Goal: Check status

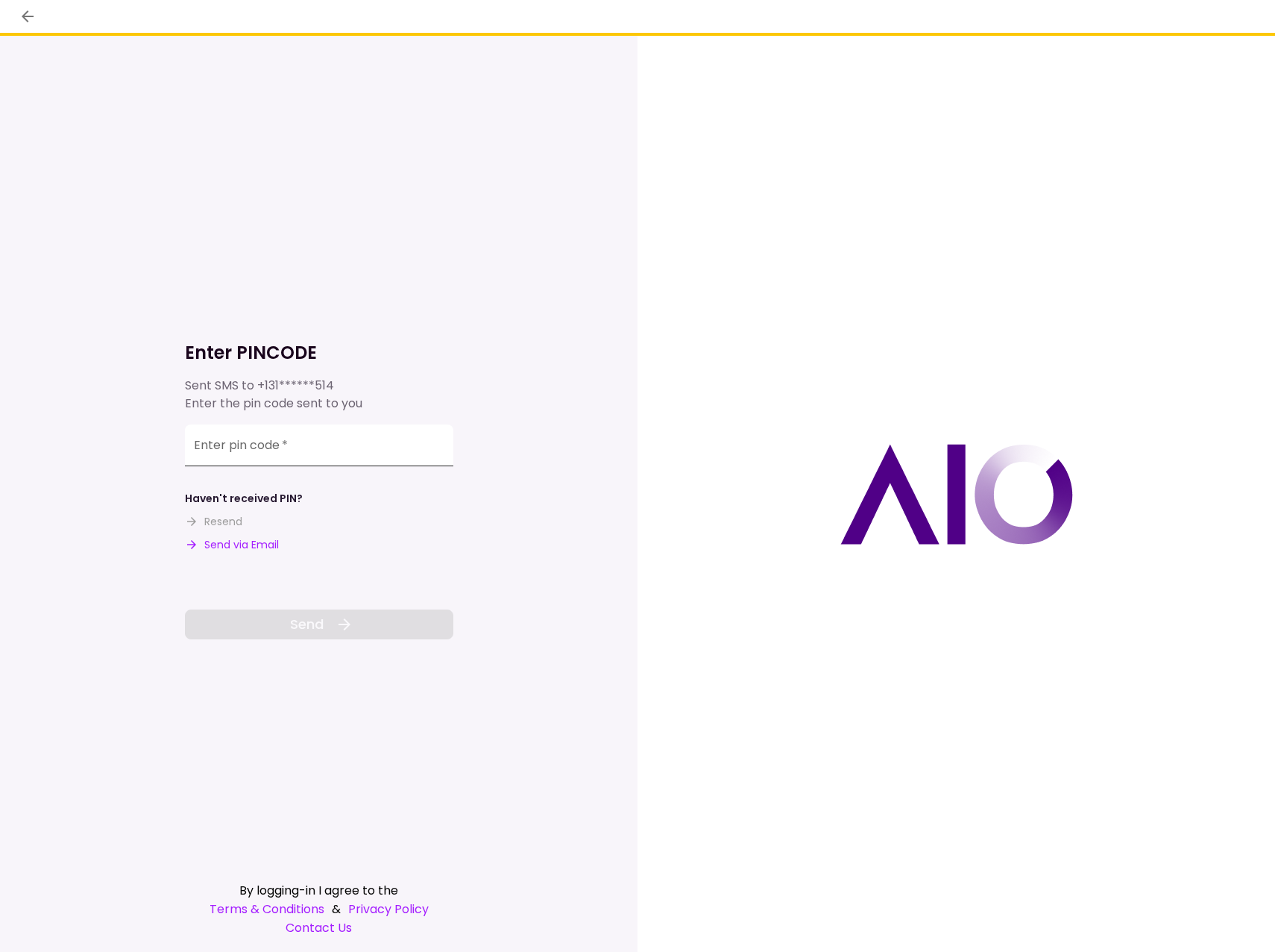
click at [253, 450] on input "Enter pin code   *" at bounding box center [319, 445] width 268 height 42
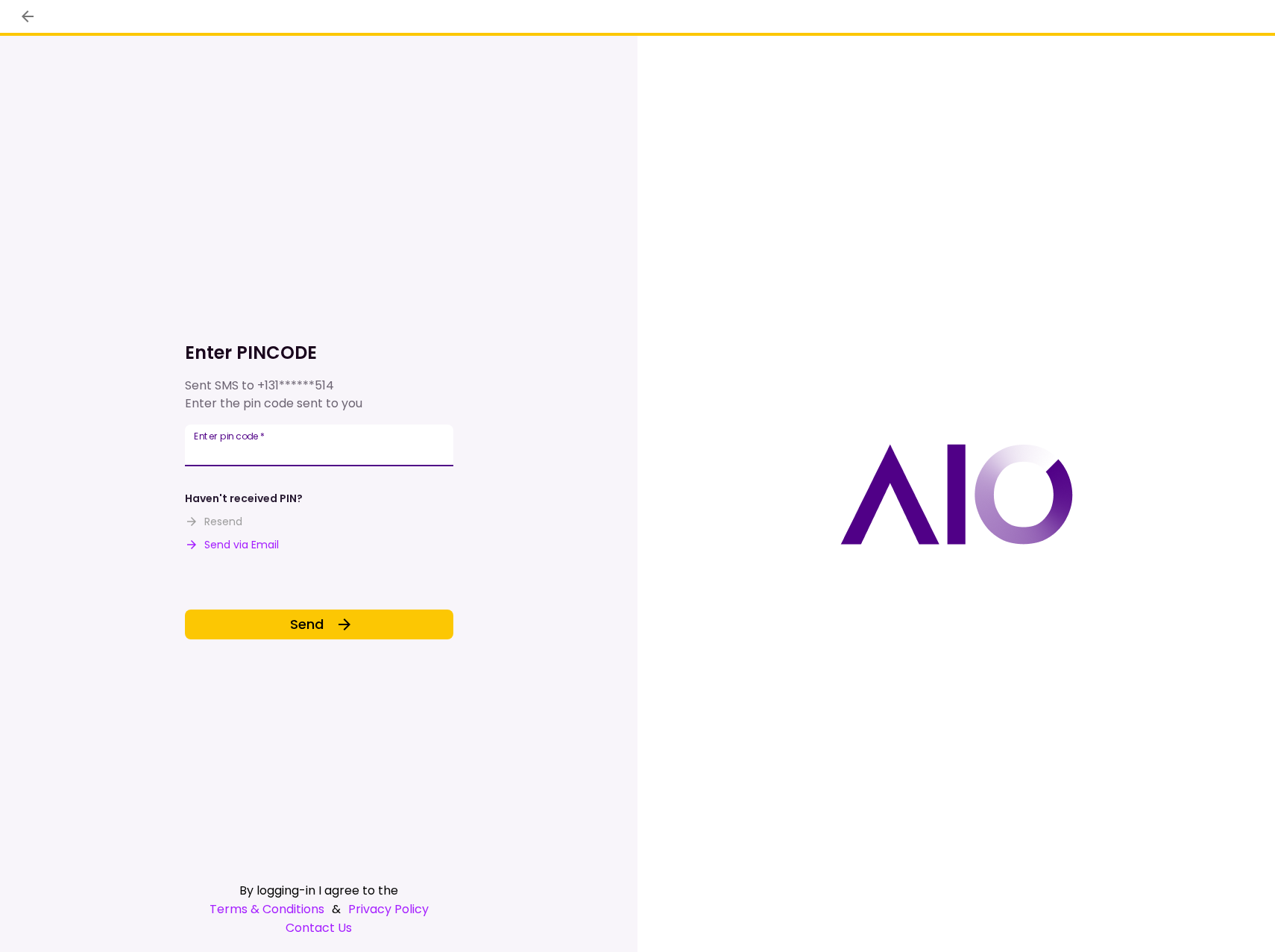
type input "******"
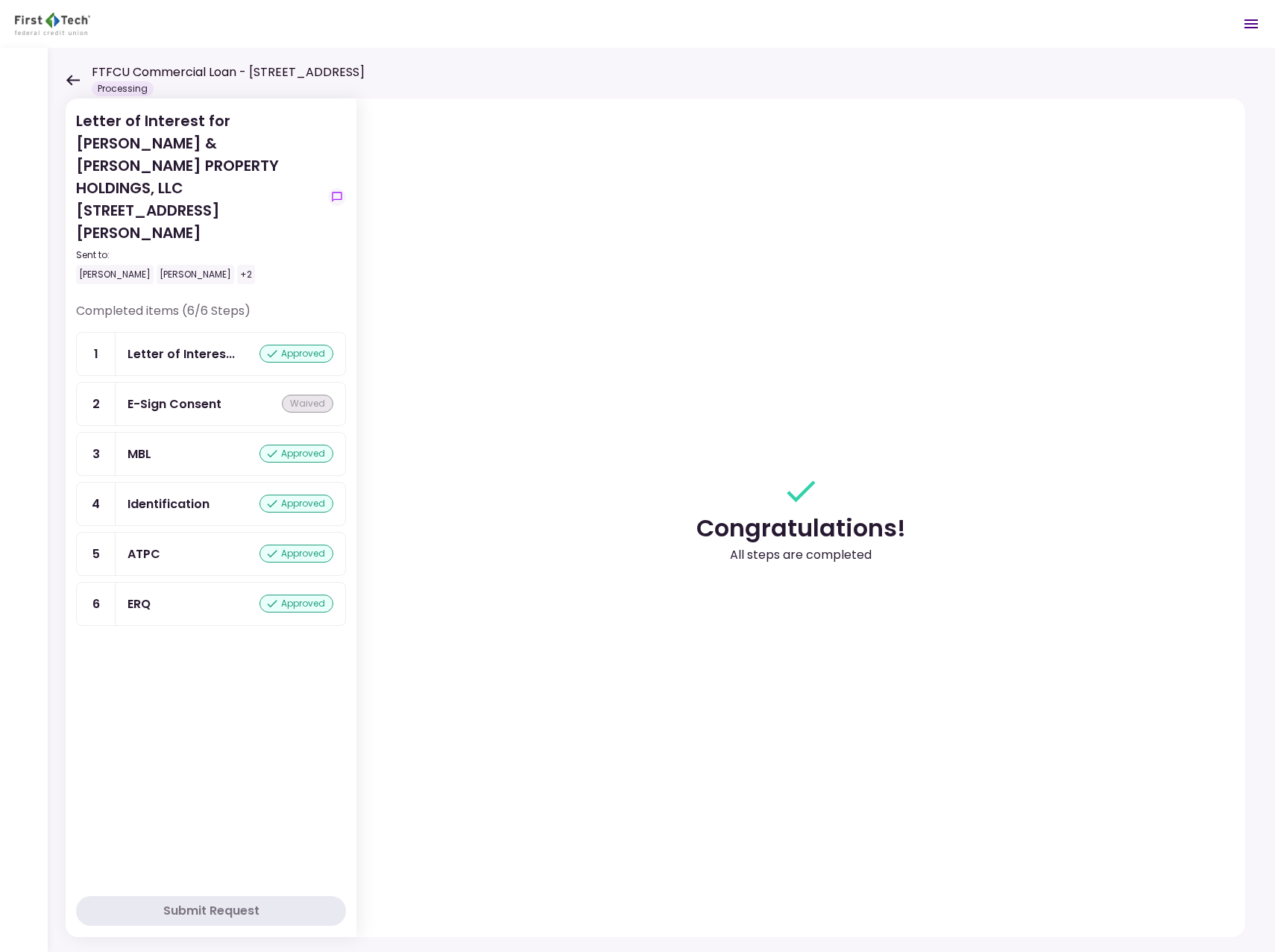
click at [71, 80] on icon at bounding box center [72, 79] width 13 height 10
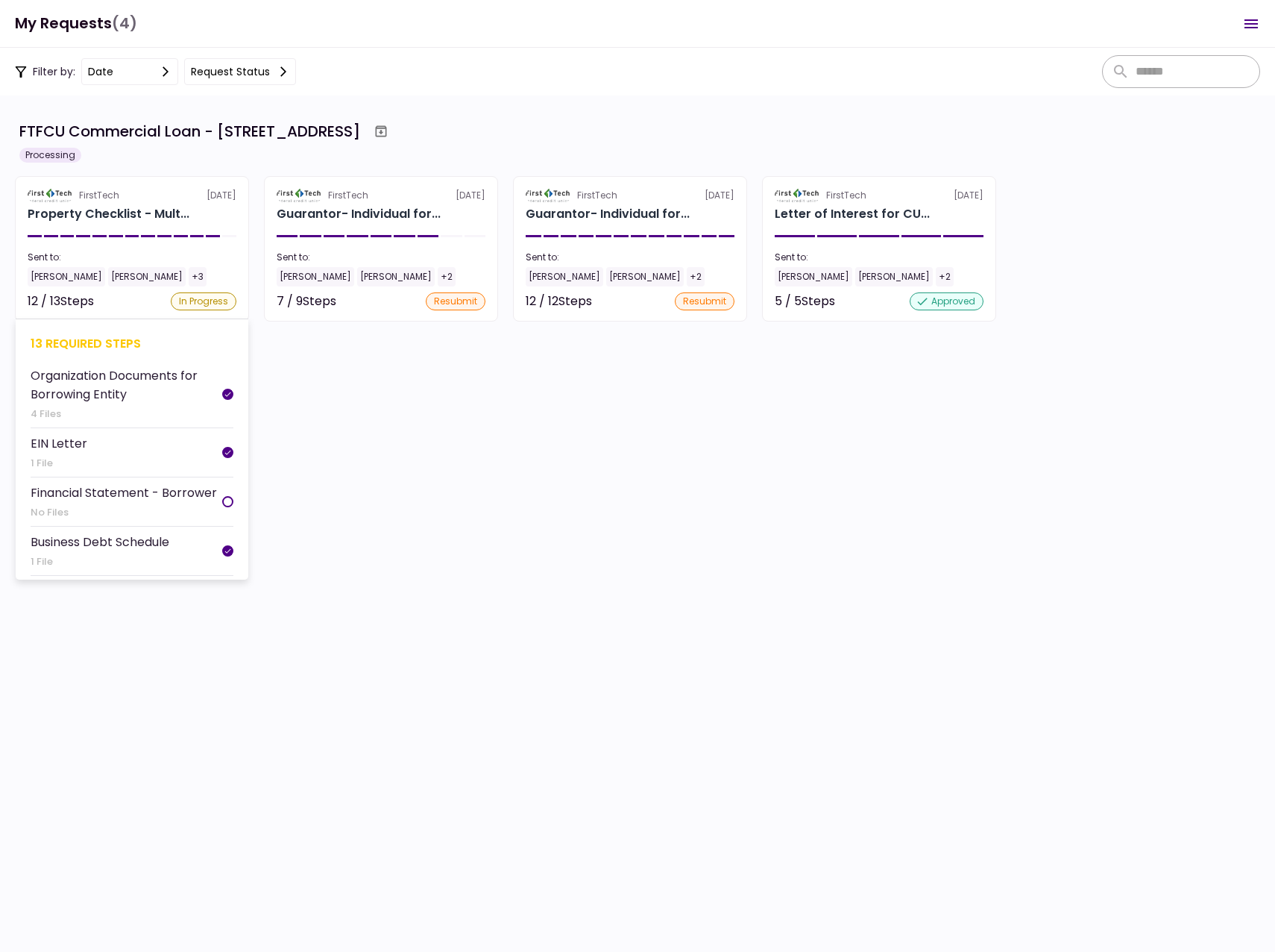
click at [33, 301] on div "12 / 13 Steps" at bounding box center [60, 301] width 66 height 18
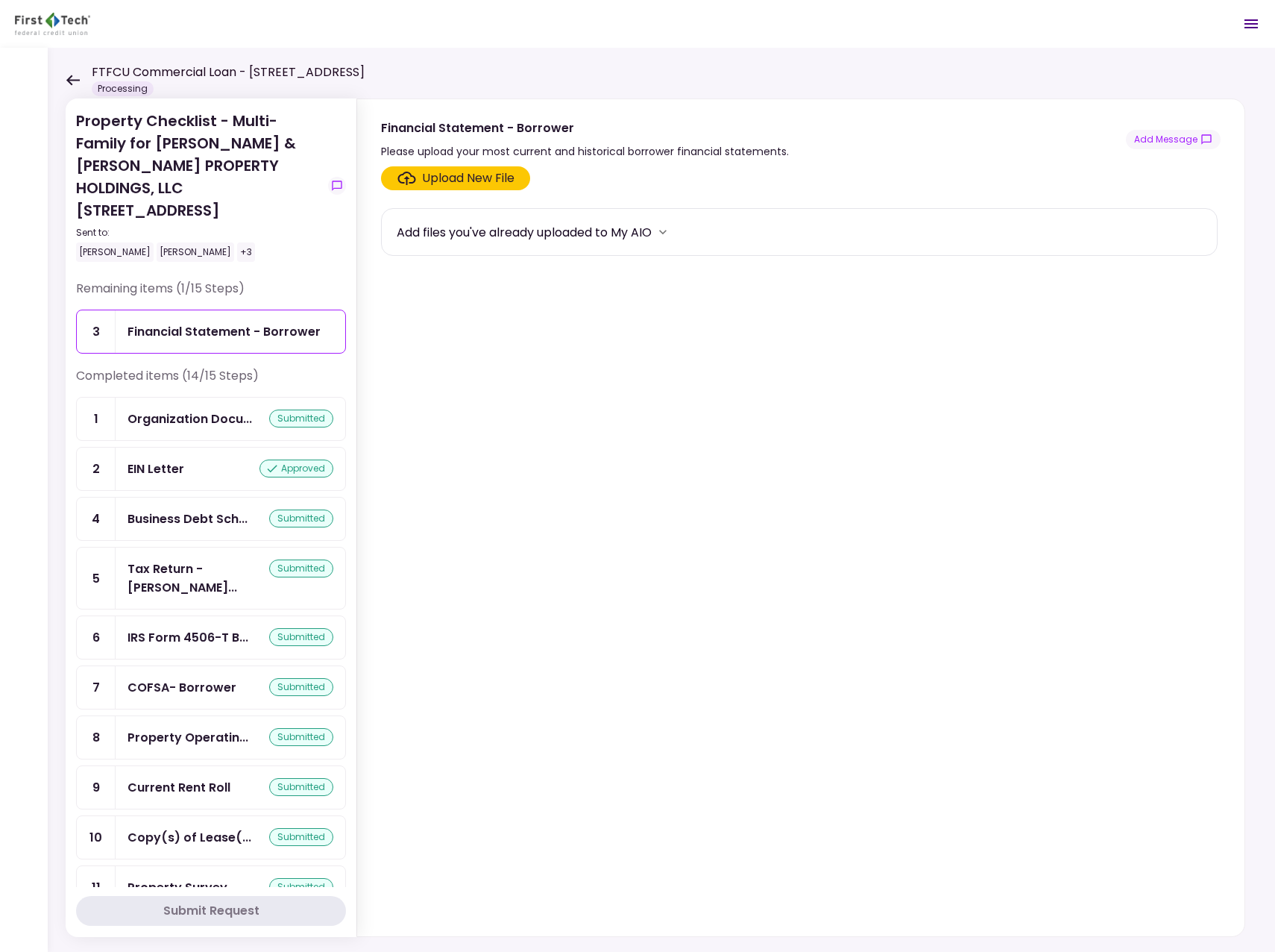
click at [70, 79] on icon at bounding box center [72, 79] width 13 height 10
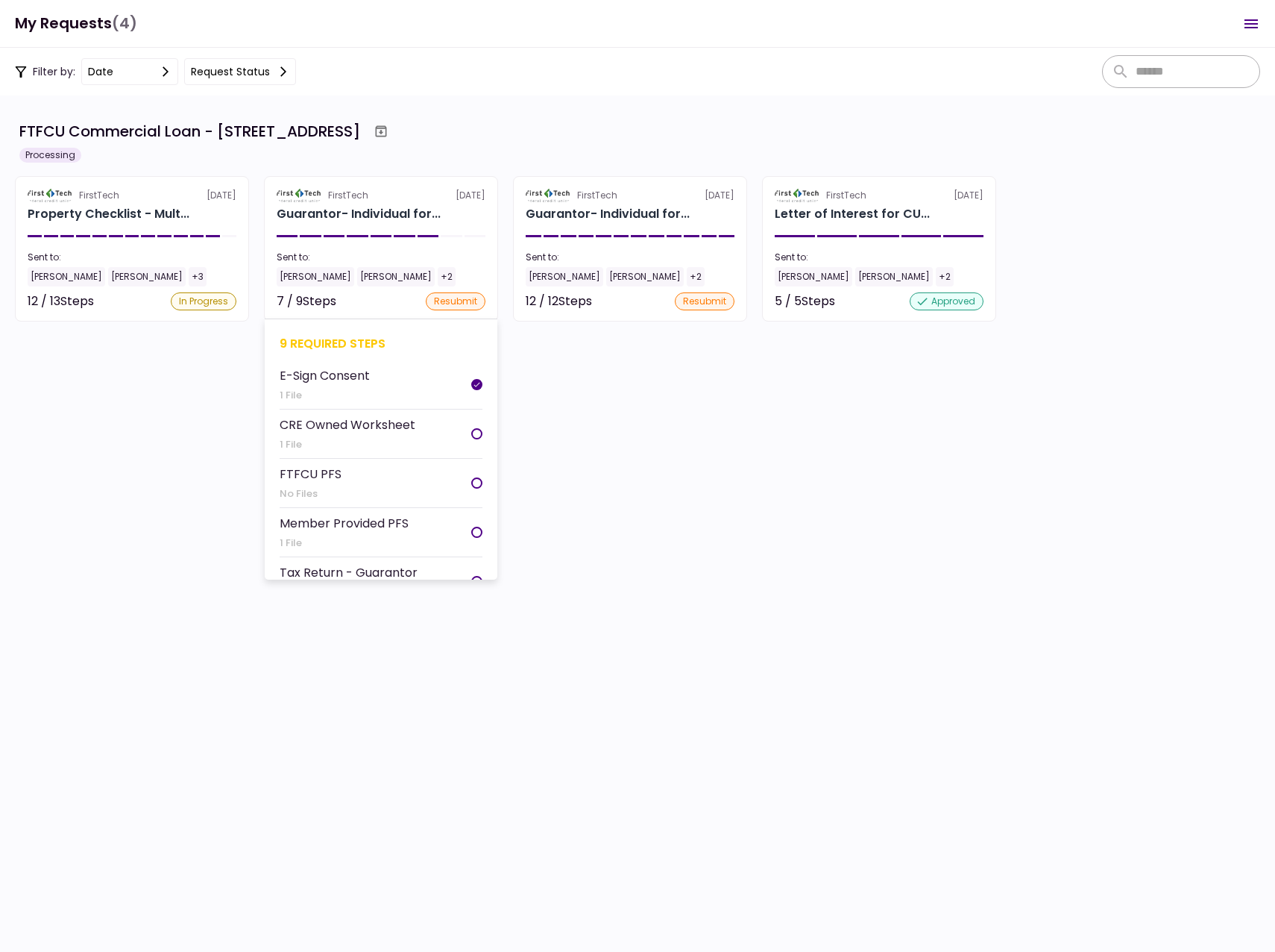
click at [295, 277] on div "[PERSON_NAME]" at bounding box center [316, 277] width 78 height 20
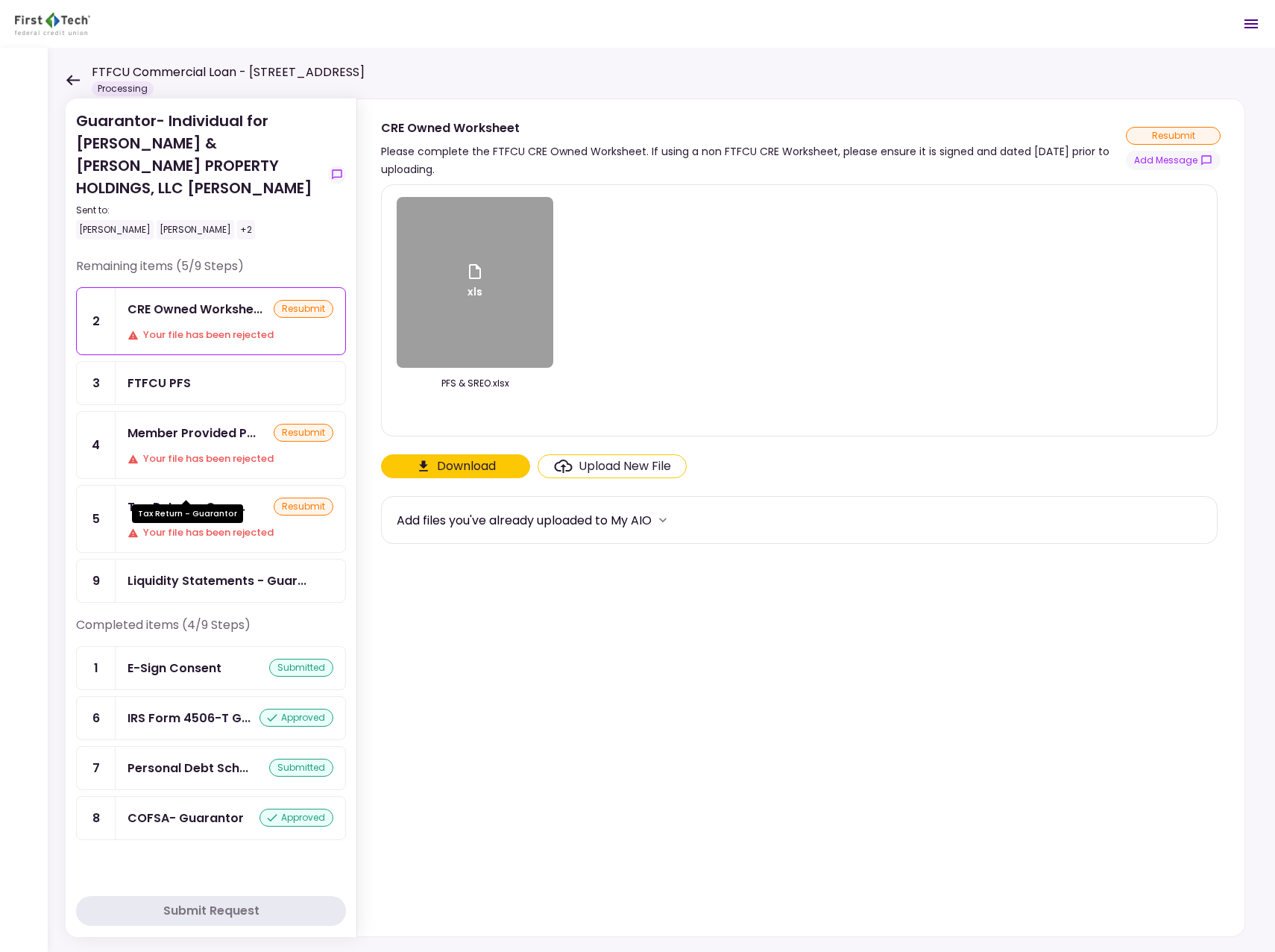
click at [164, 498] on div "Tax Return - Guar..." at bounding box center [186, 507] width 118 height 19
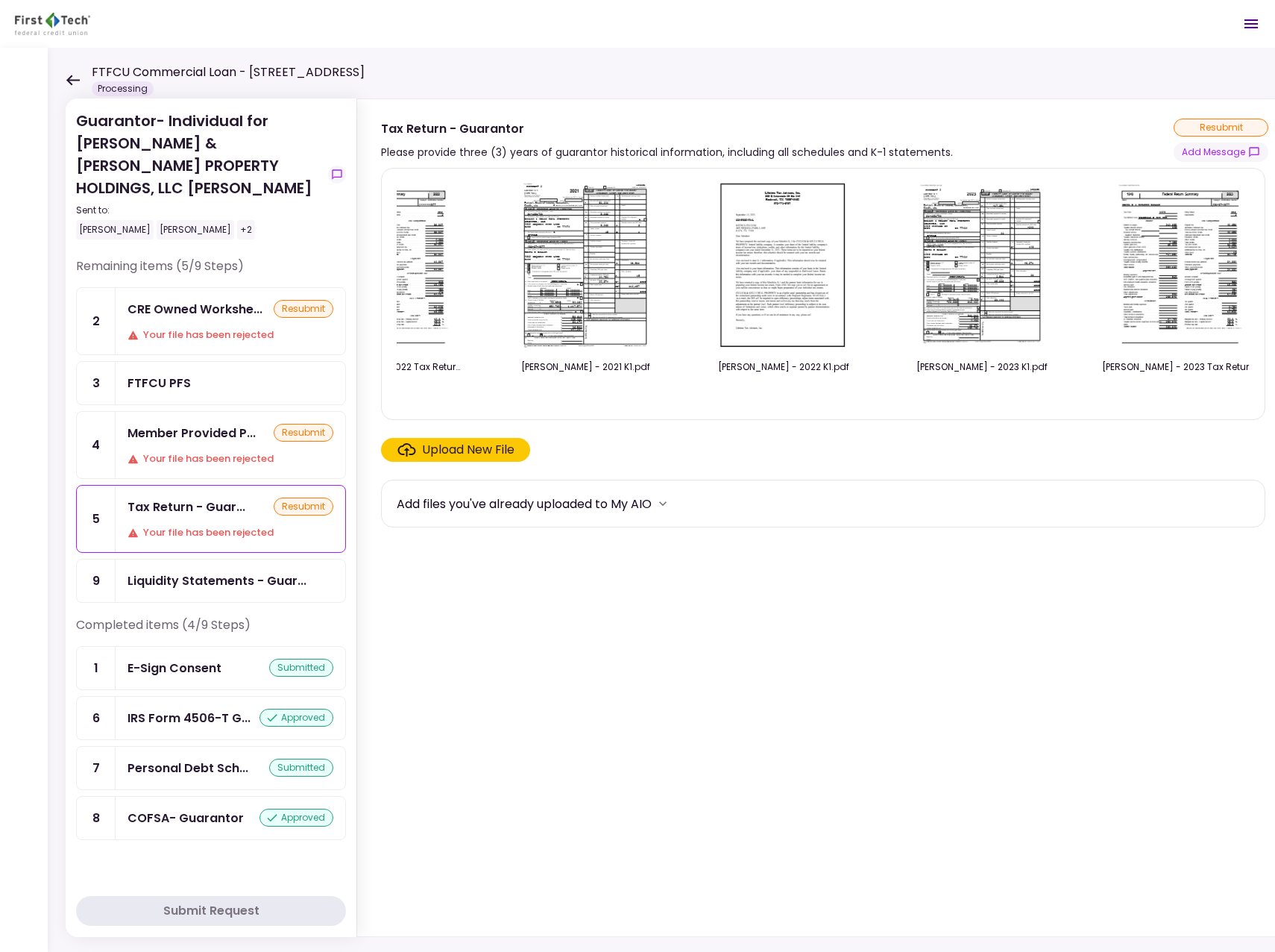
scroll to position [0, 298]
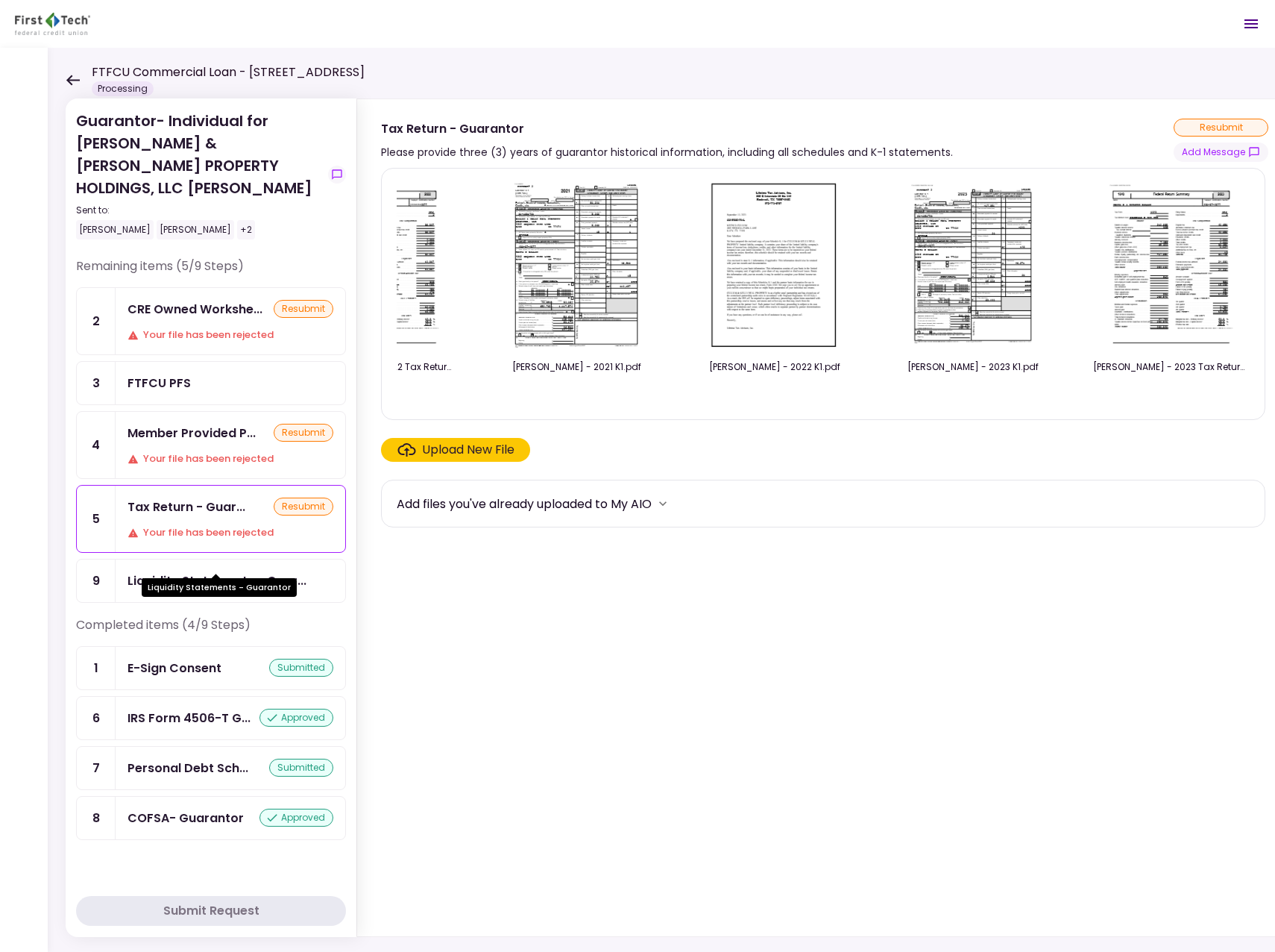
click at [260, 571] on div "Liquidity Statements - Guar..." at bounding box center [216, 580] width 179 height 19
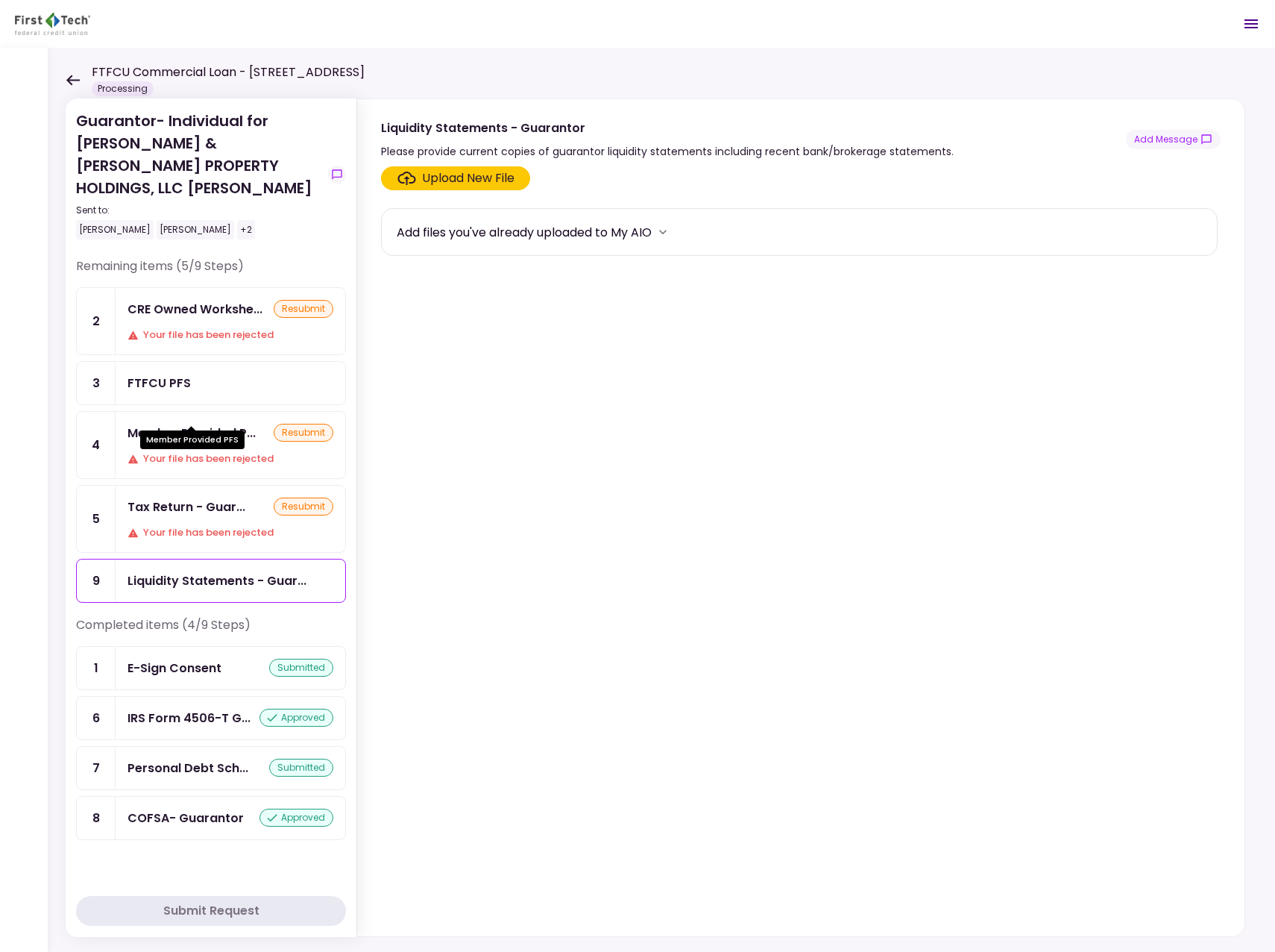
click at [212, 424] on div "Member Provided P..." at bounding box center [191, 433] width 128 height 19
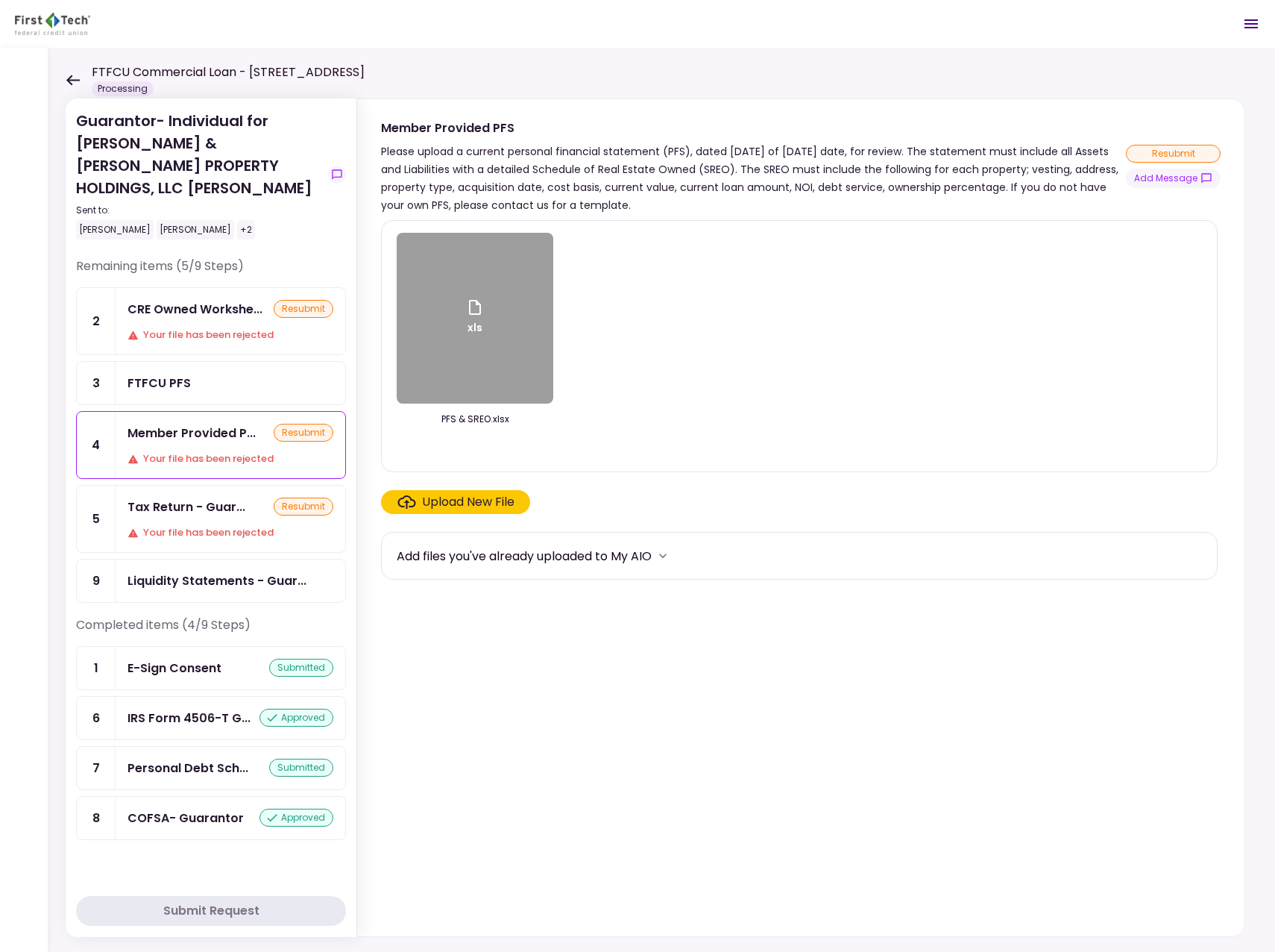
click at [520, 350] on div "xls" at bounding box center [475, 319] width 157 height 171
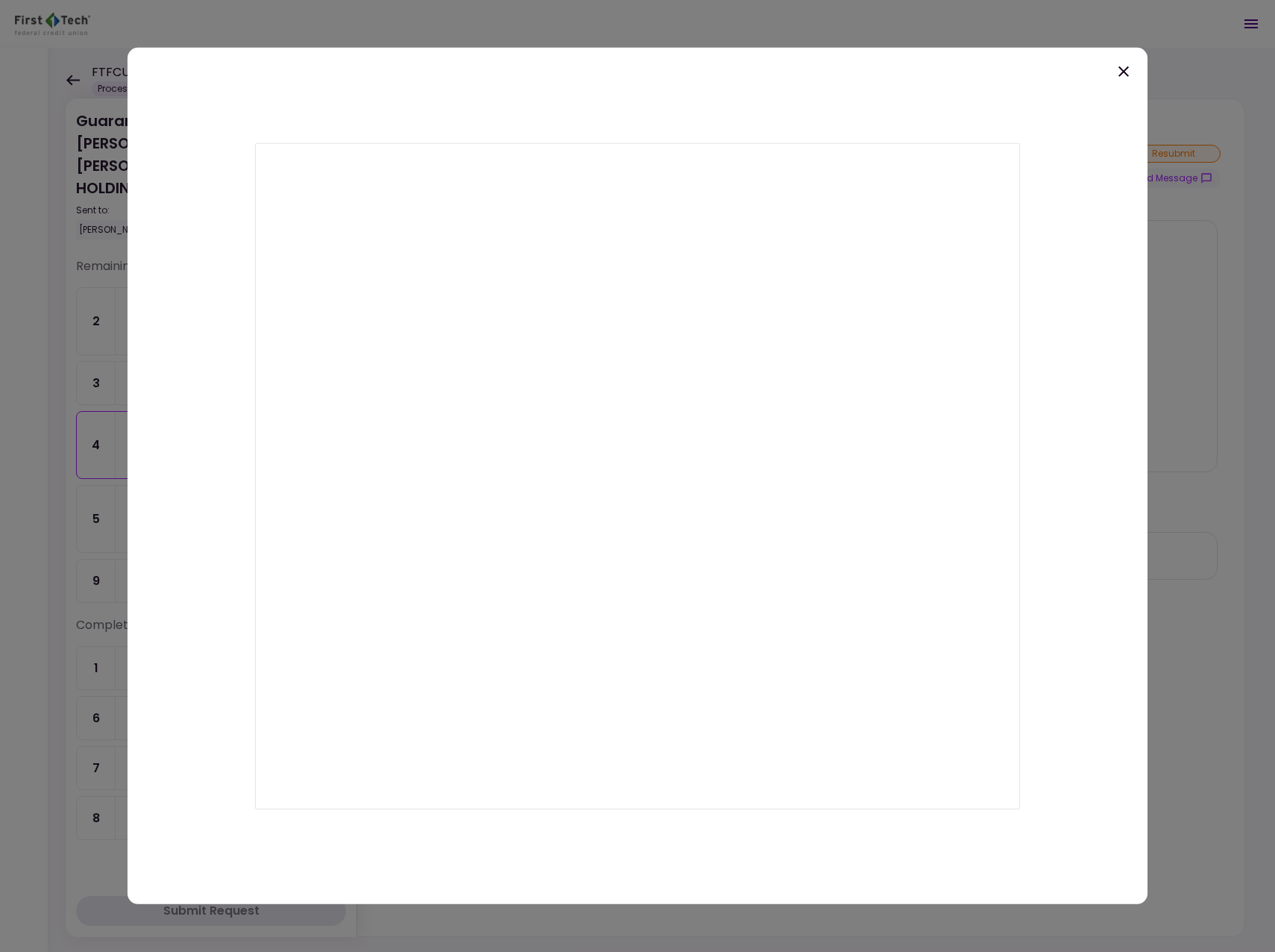
click at [228, 14] on div at bounding box center [637, 476] width 1275 height 952
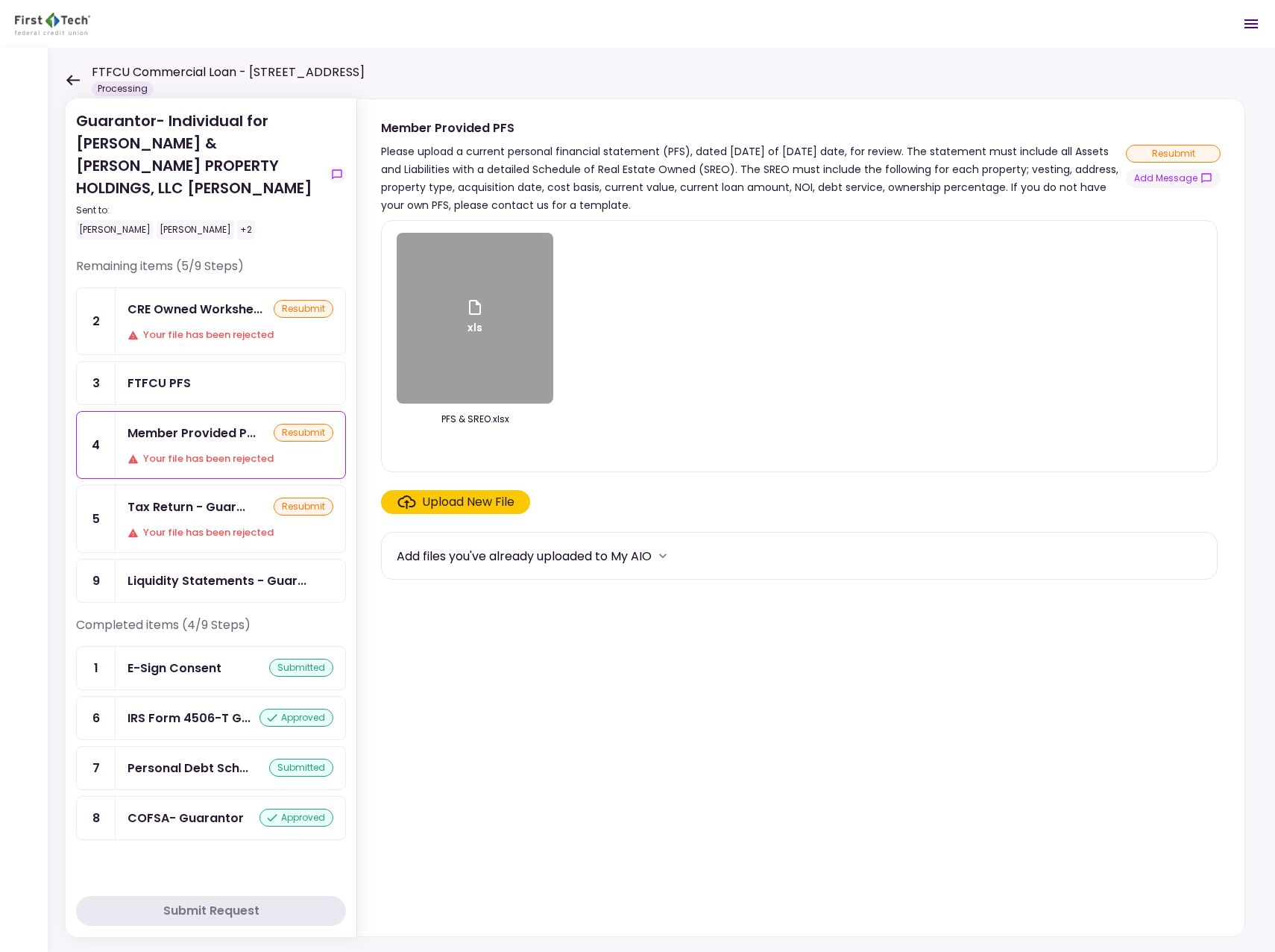
click at [155, 571] on div "Liquidity Statements - Guar..." at bounding box center [216, 580] width 179 height 19
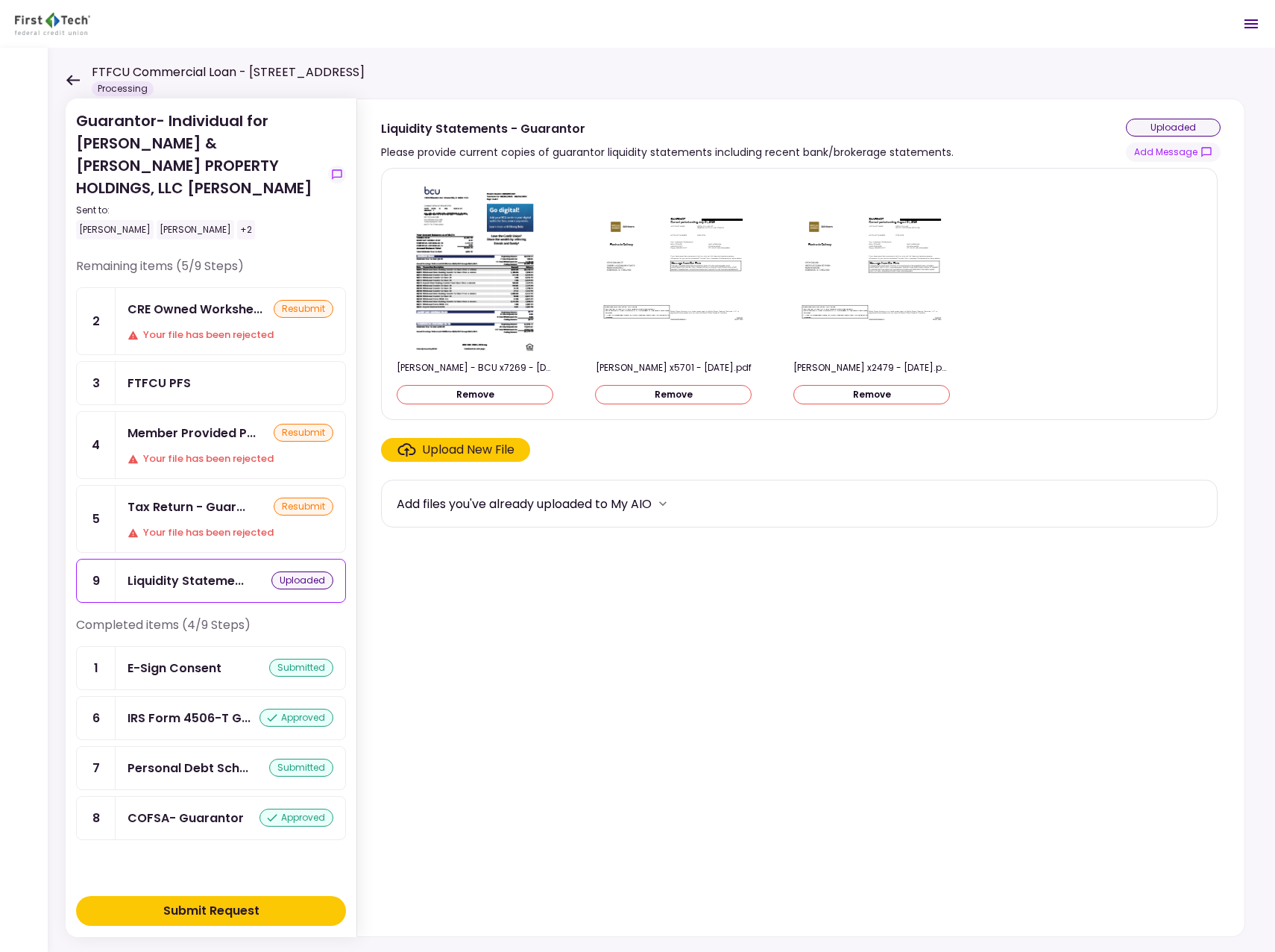
drag, startPoint x: 36, startPoint y: 272, endPoint x: 115, endPoint y: 280, distance: 79.4
click at [75, 80] on icon at bounding box center [72, 79] width 13 height 10
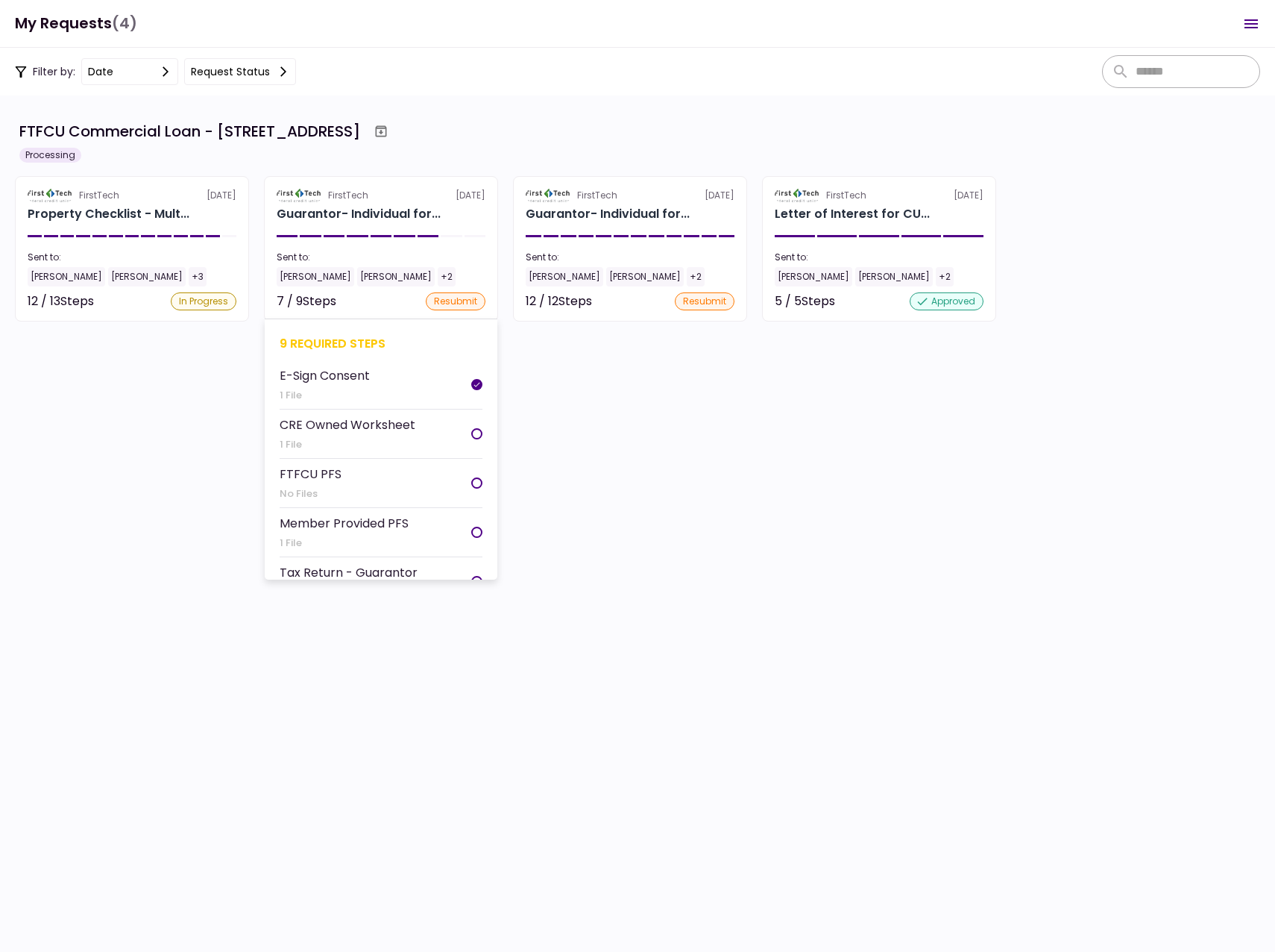
click at [309, 275] on div "[PERSON_NAME]" at bounding box center [316, 277] width 78 height 20
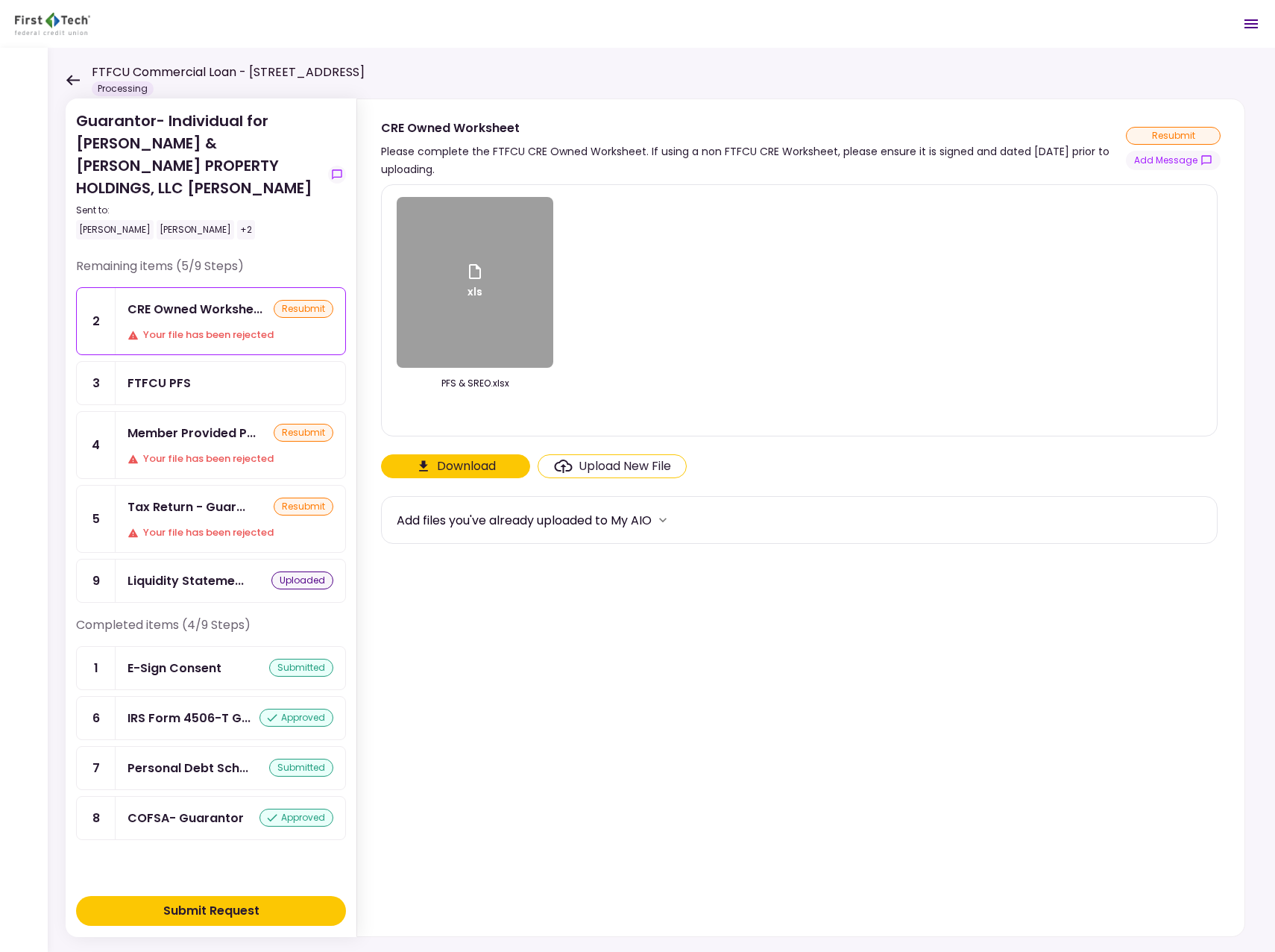
click at [74, 78] on icon at bounding box center [72, 80] width 14 height 11
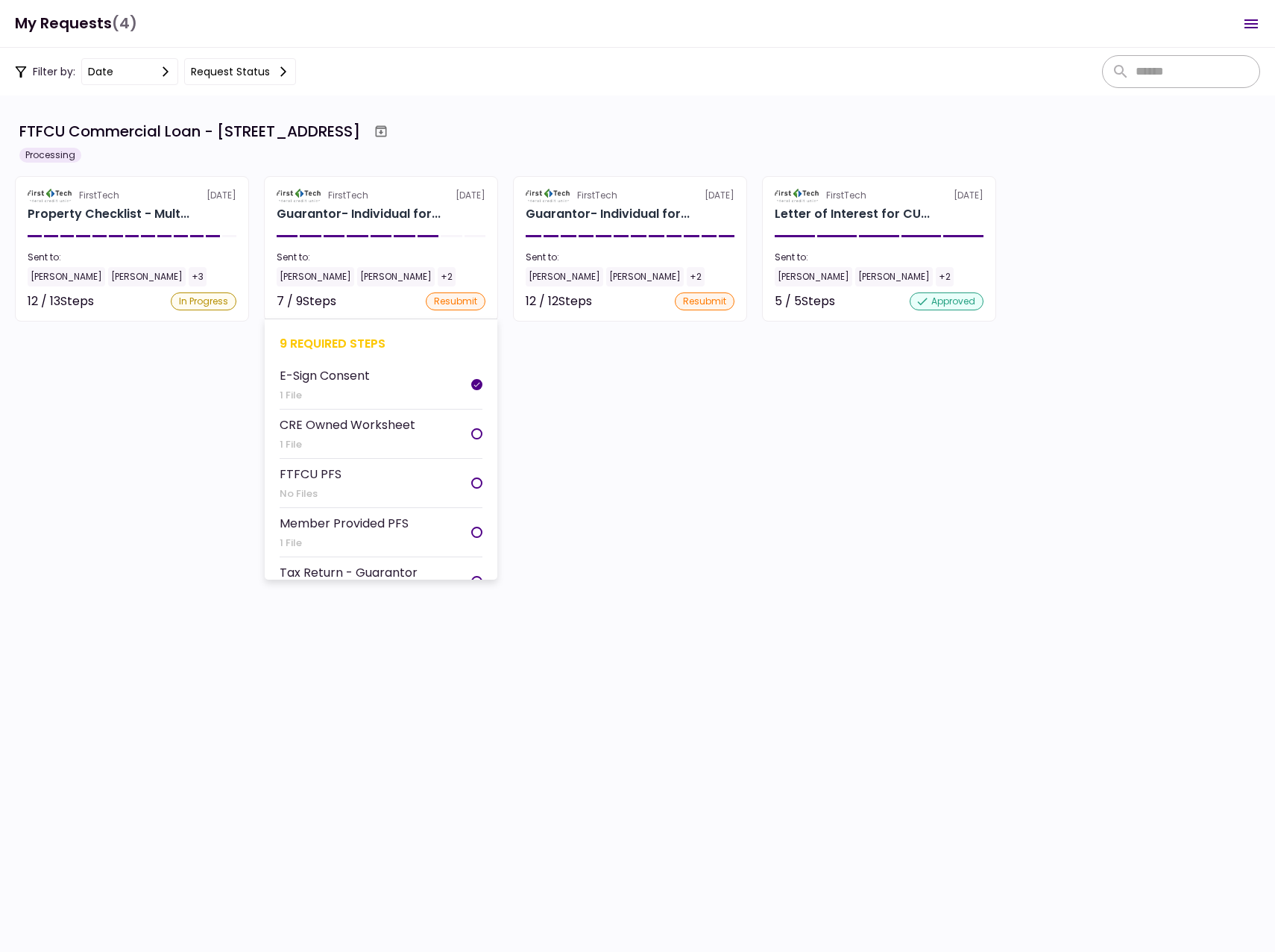
click at [301, 277] on div "[PERSON_NAME]" at bounding box center [316, 277] width 78 height 20
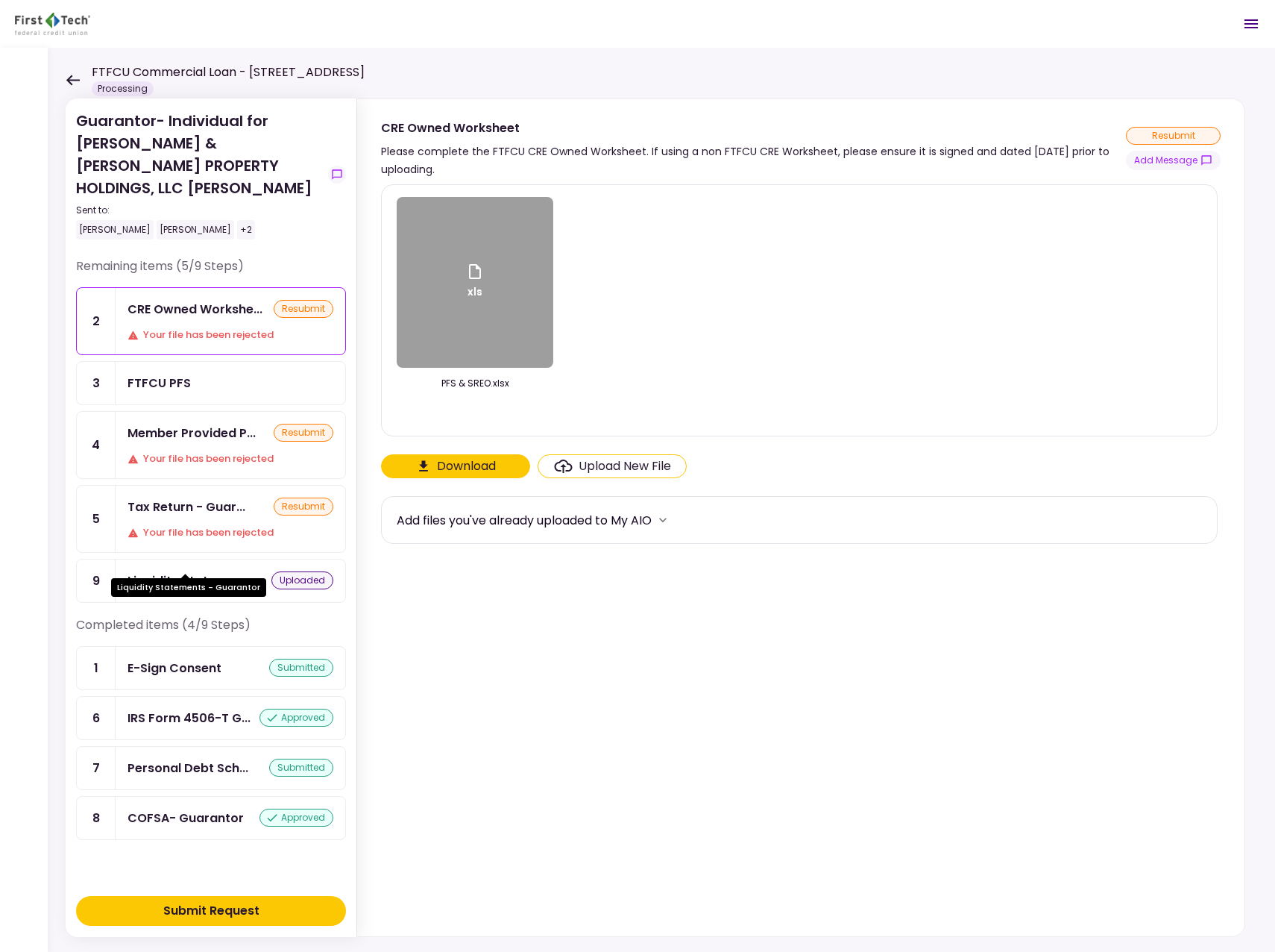
click at [173, 571] on div "Liquidity Stateme..." at bounding box center [185, 580] width 116 height 19
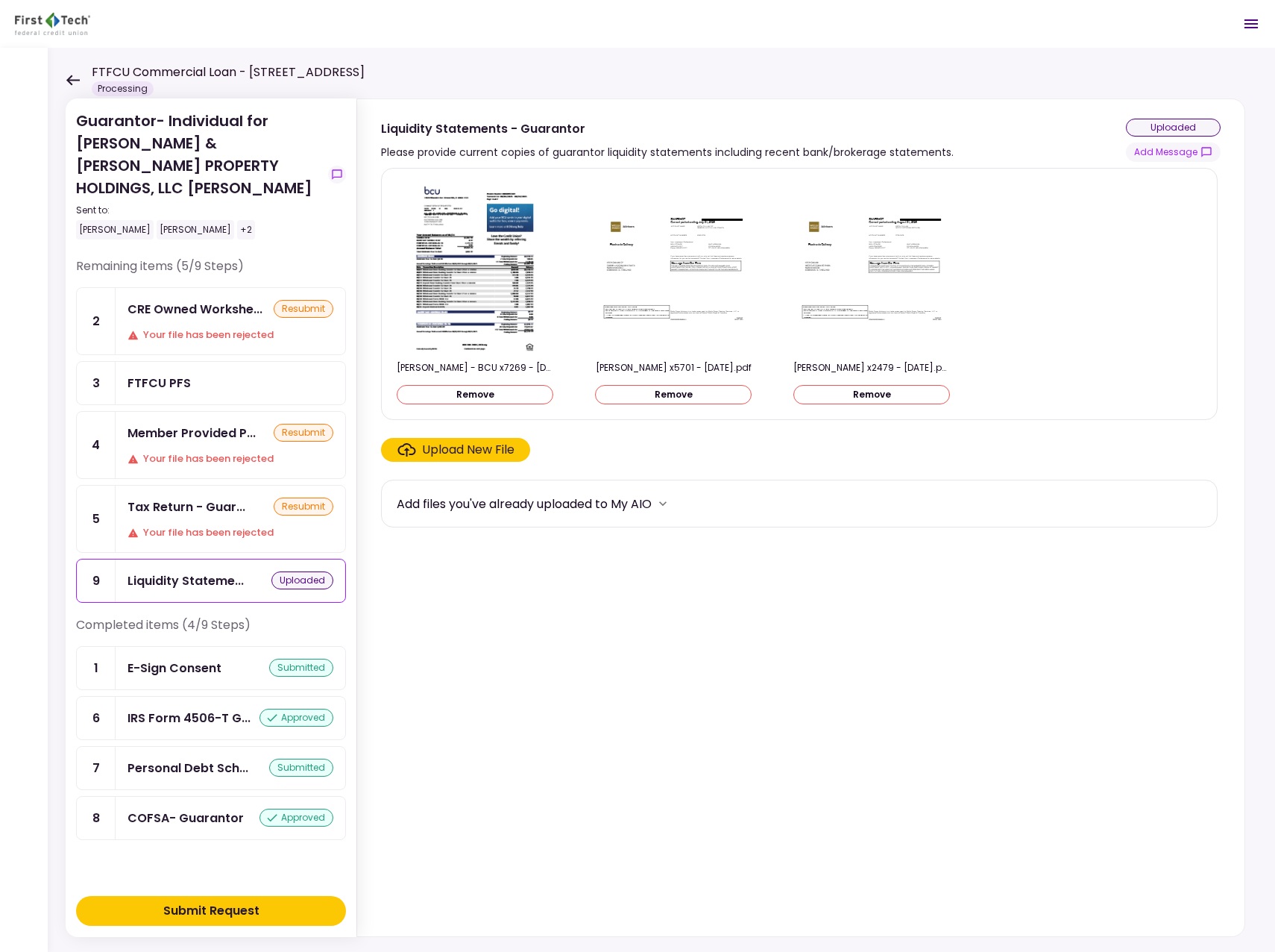
click at [200, 911] on div "Submit Request" at bounding box center [212, 910] width 97 height 18
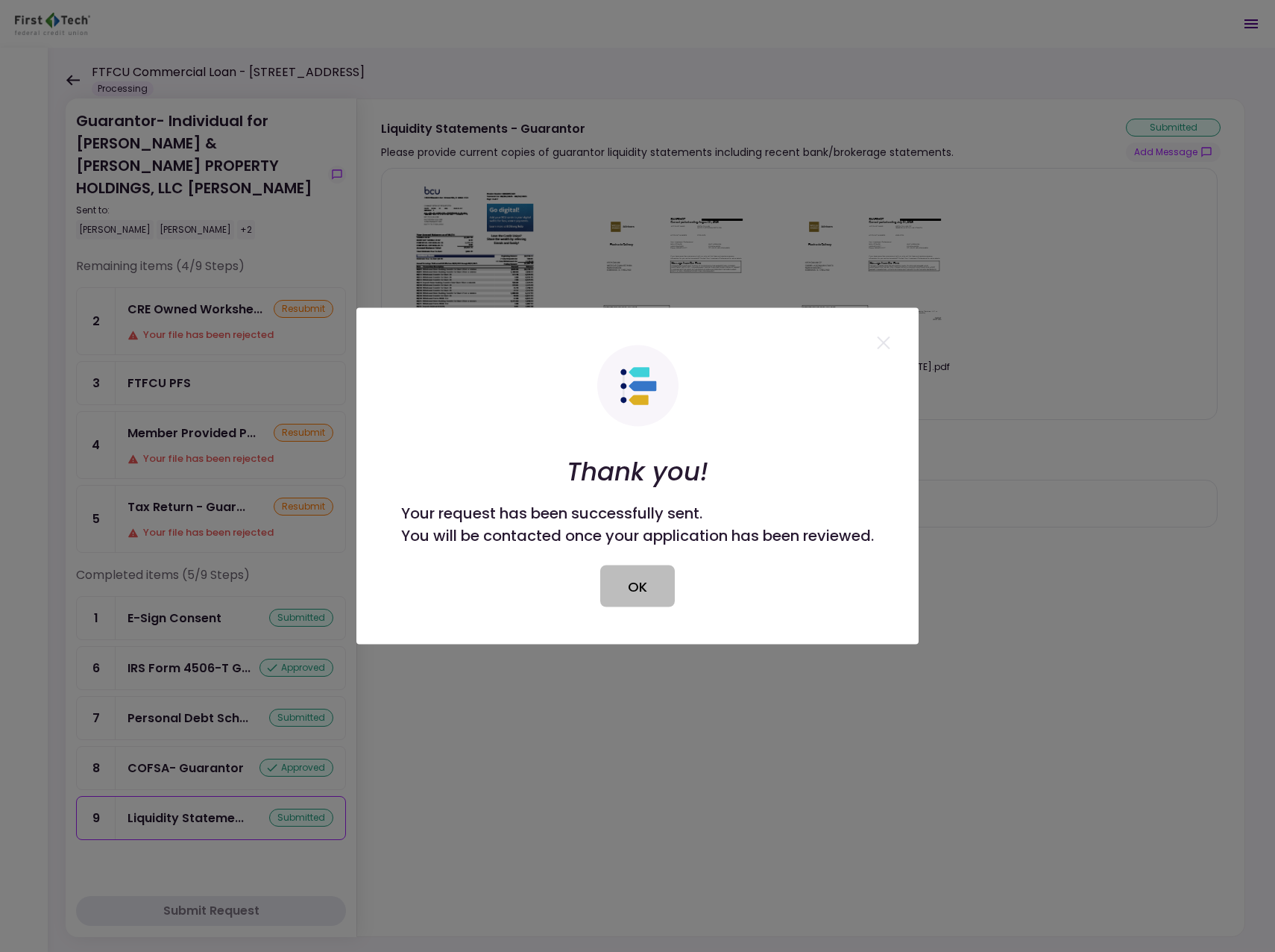
drag, startPoint x: 650, startPoint y: 583, endPoint x: 628, endPoint y: 574, distance: 23.8
click at [649, 583] on button "OK" at bounding box center [638, 586] width 74 height 42
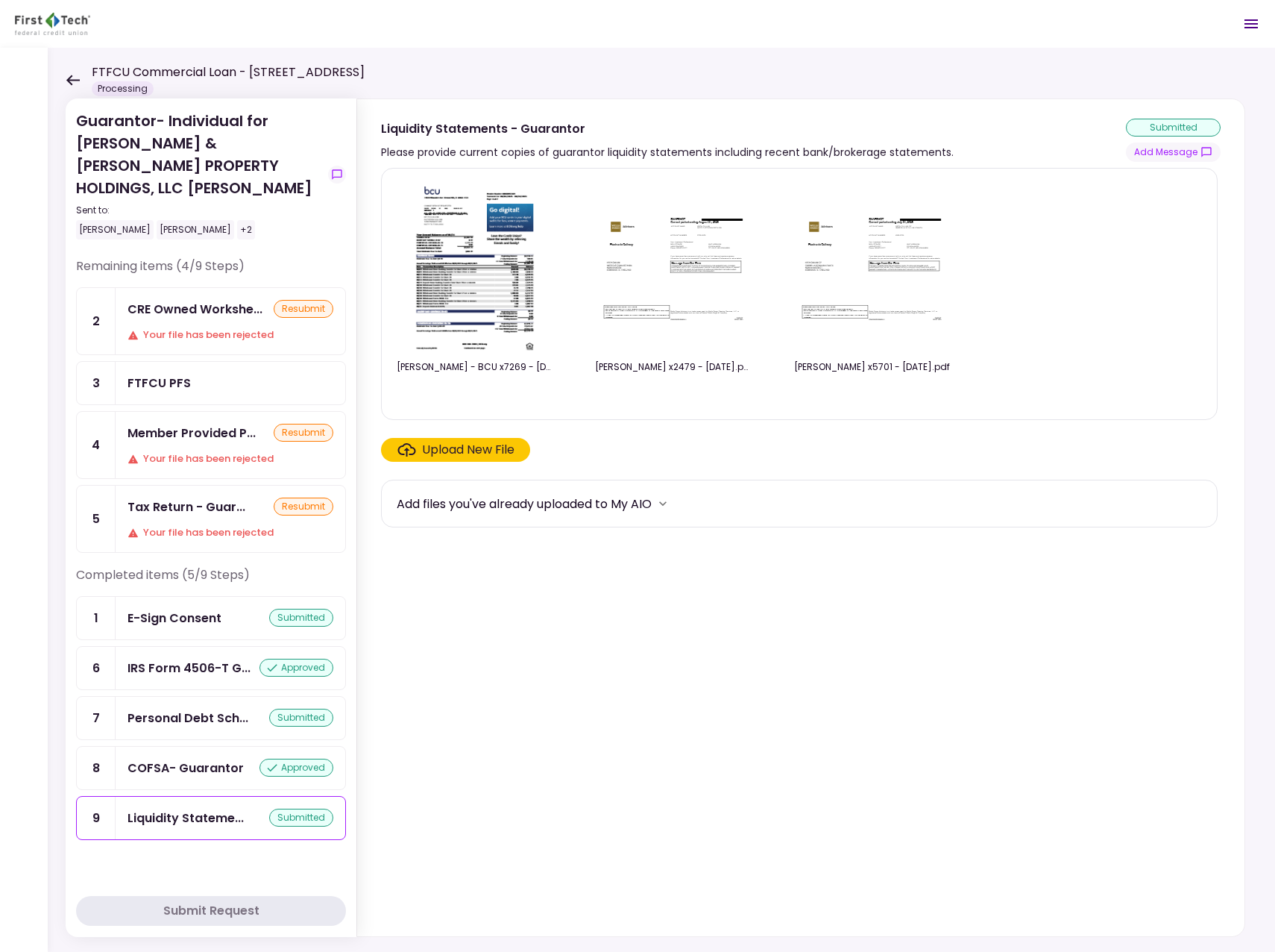
click at [73, 81] on icon at bounding box center [72, 79] width 13 height 10
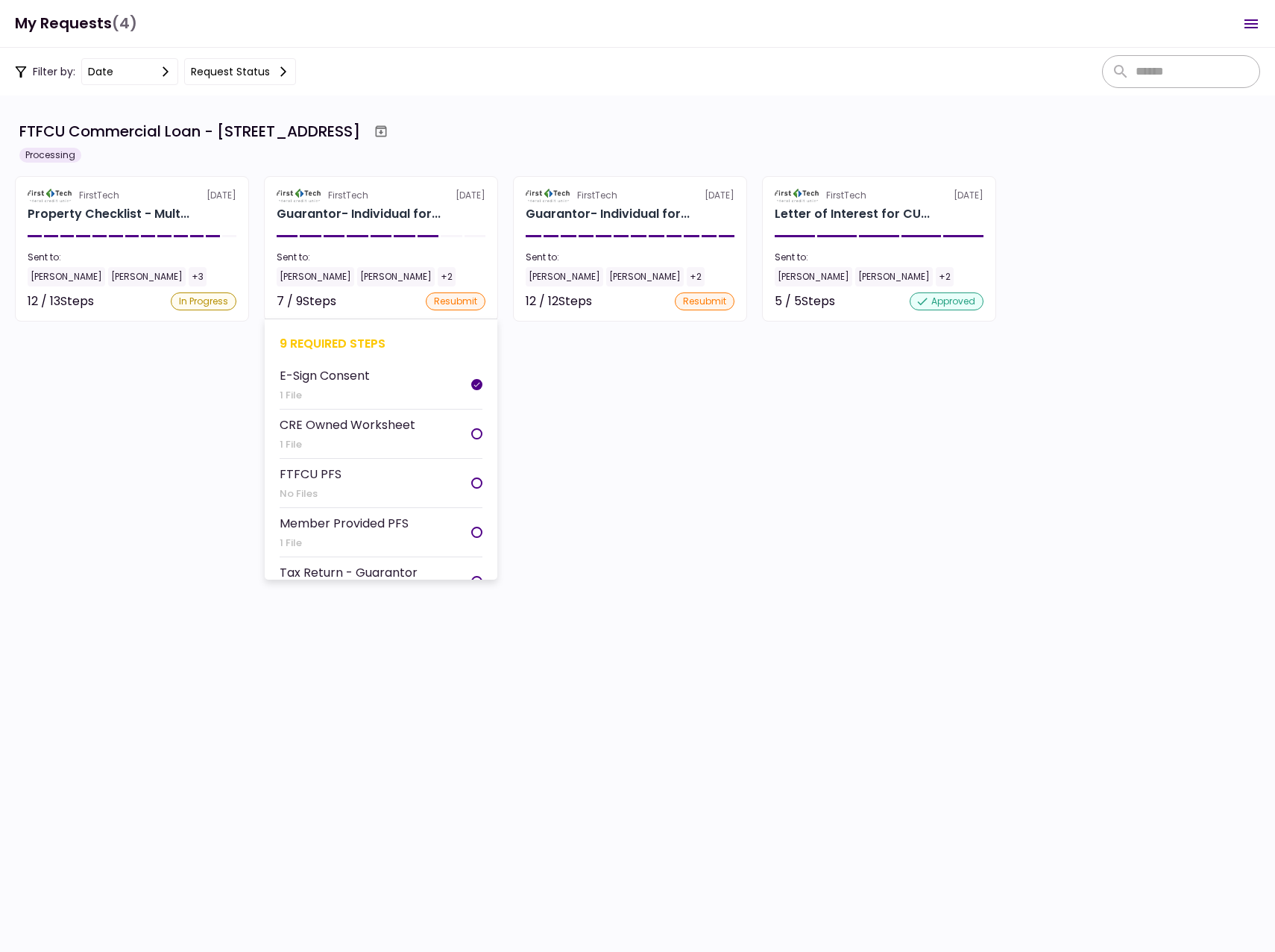
click at [292, 277] on div "[PERSON_NAME]" at bounding box center [316, 277] width 78 height 20
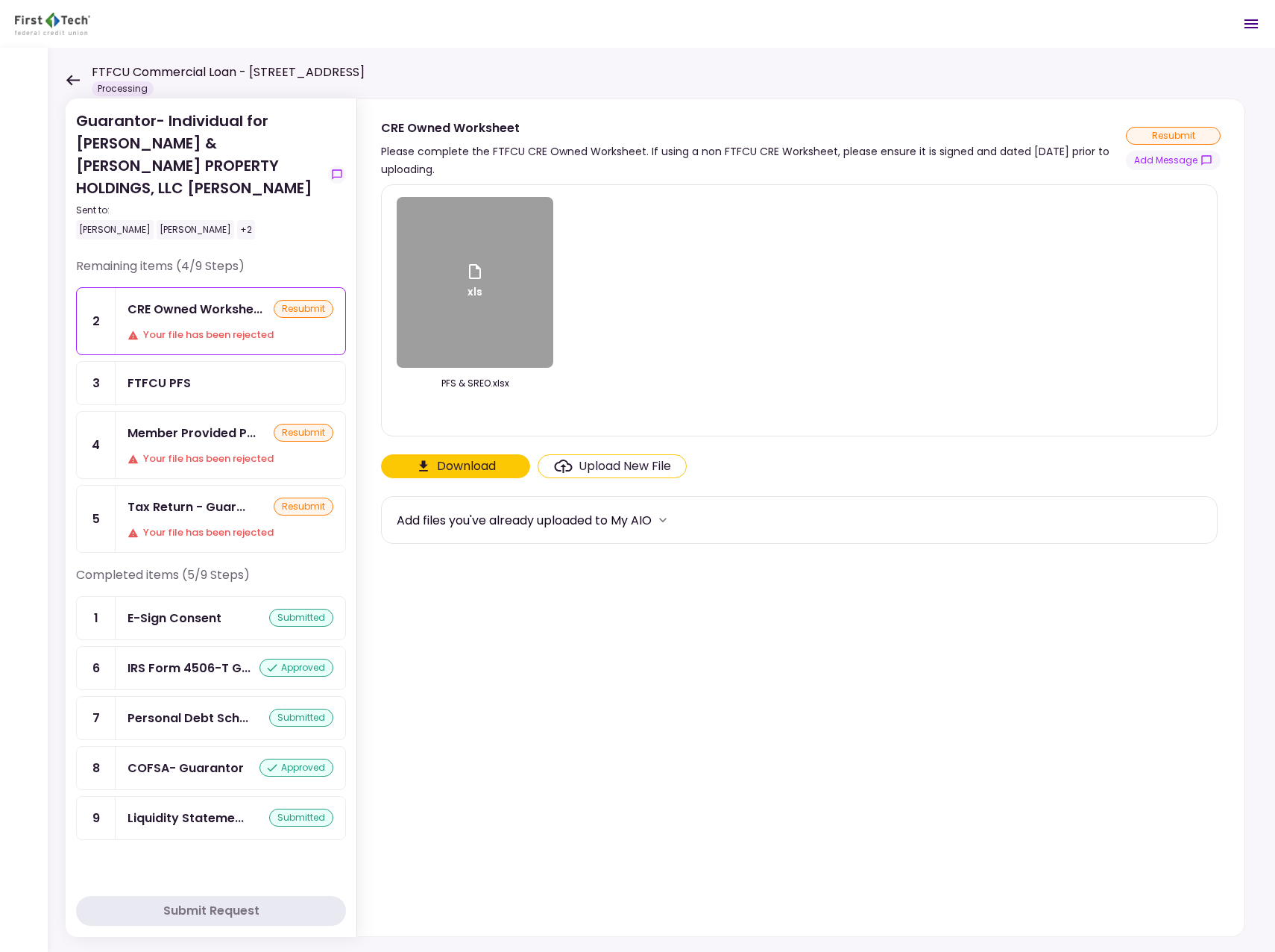
click at [72, 79] on icon at bounding box center [72, 79] width 13 height 10
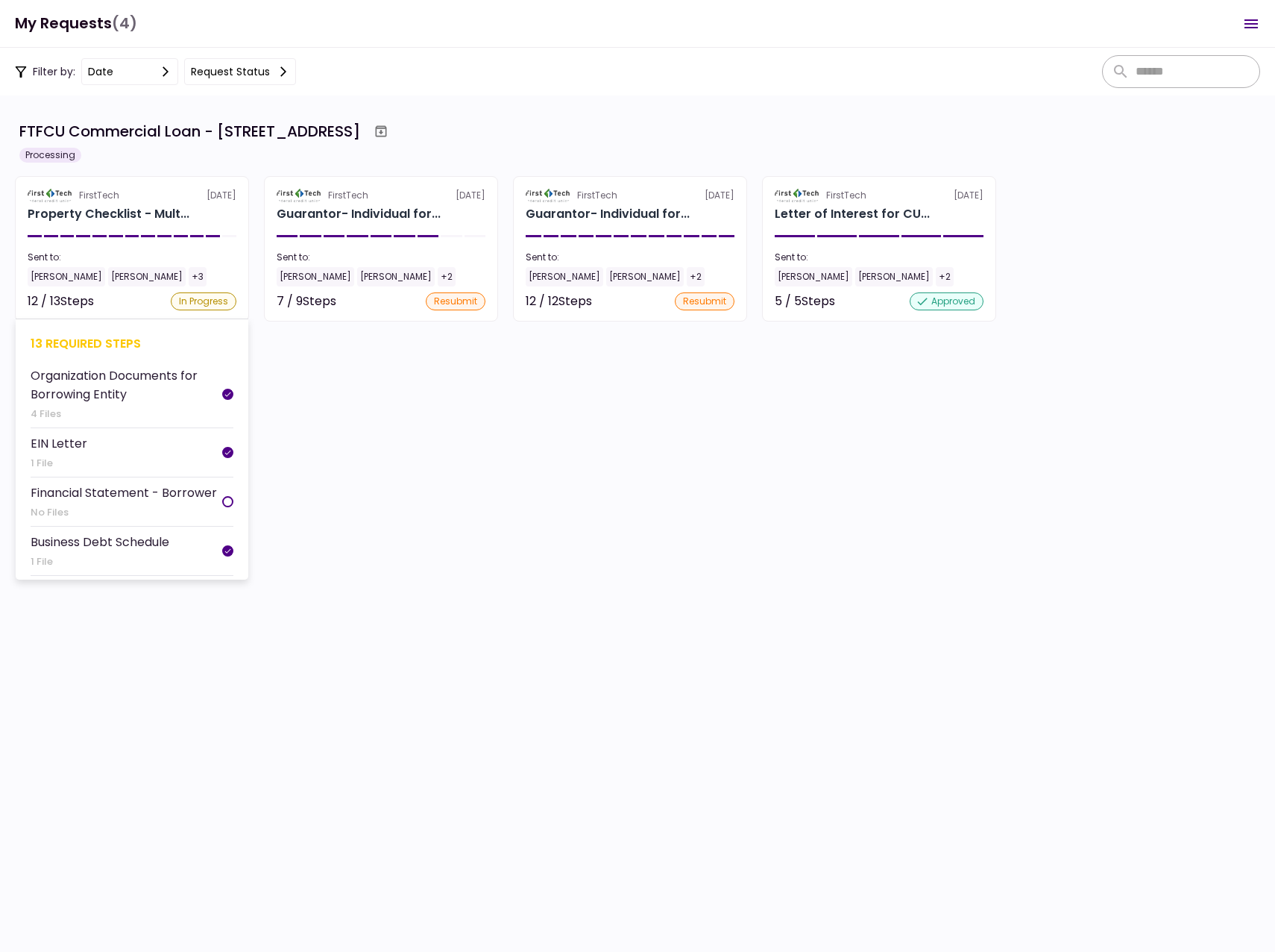
click at [47, 274] on div "[PERSON_NAME]" at bounding box center [67, 277] width 78 height 20
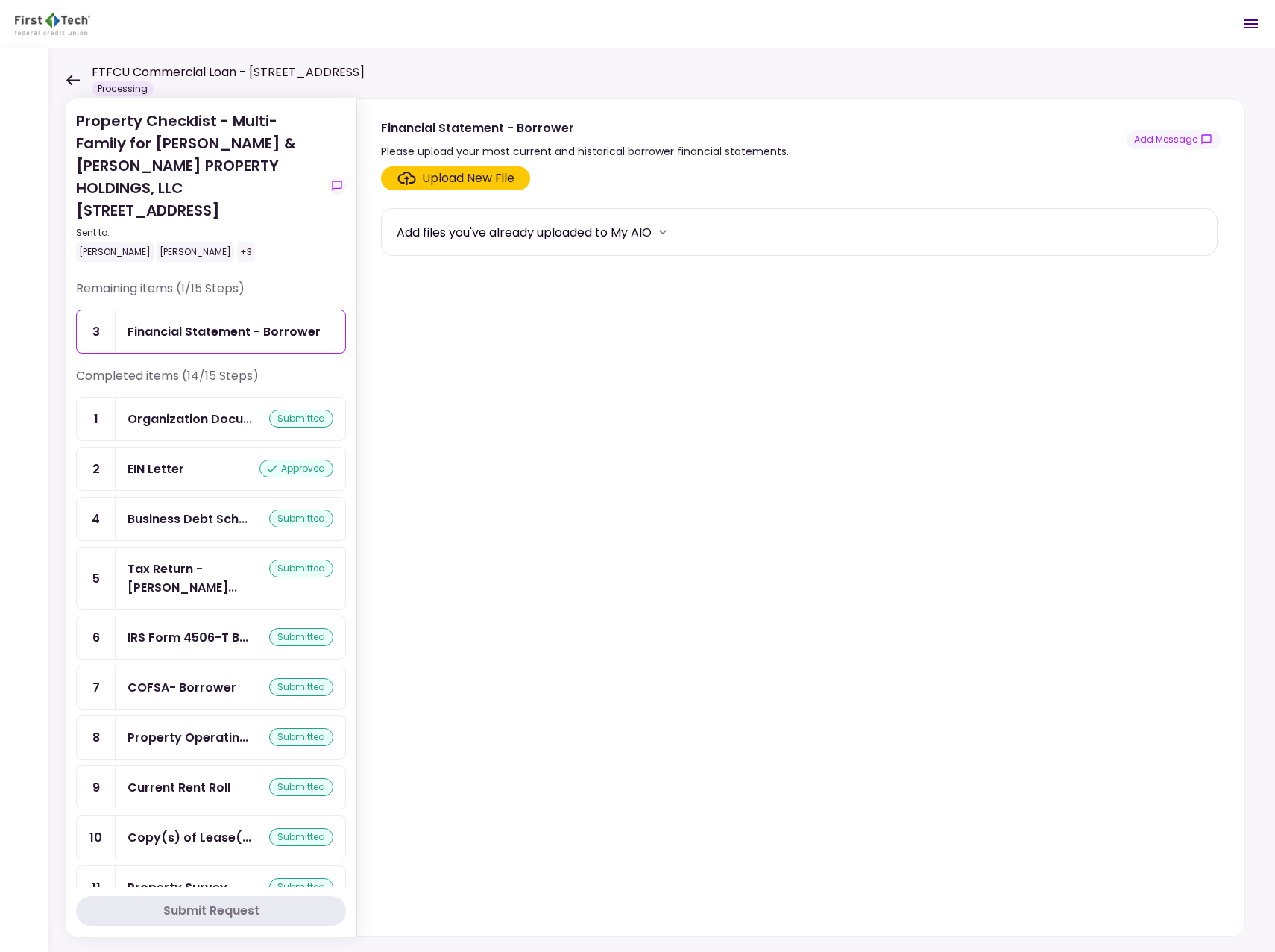
click at [72, 79] on icon at bounding box center [72, 79] width 13 height 10
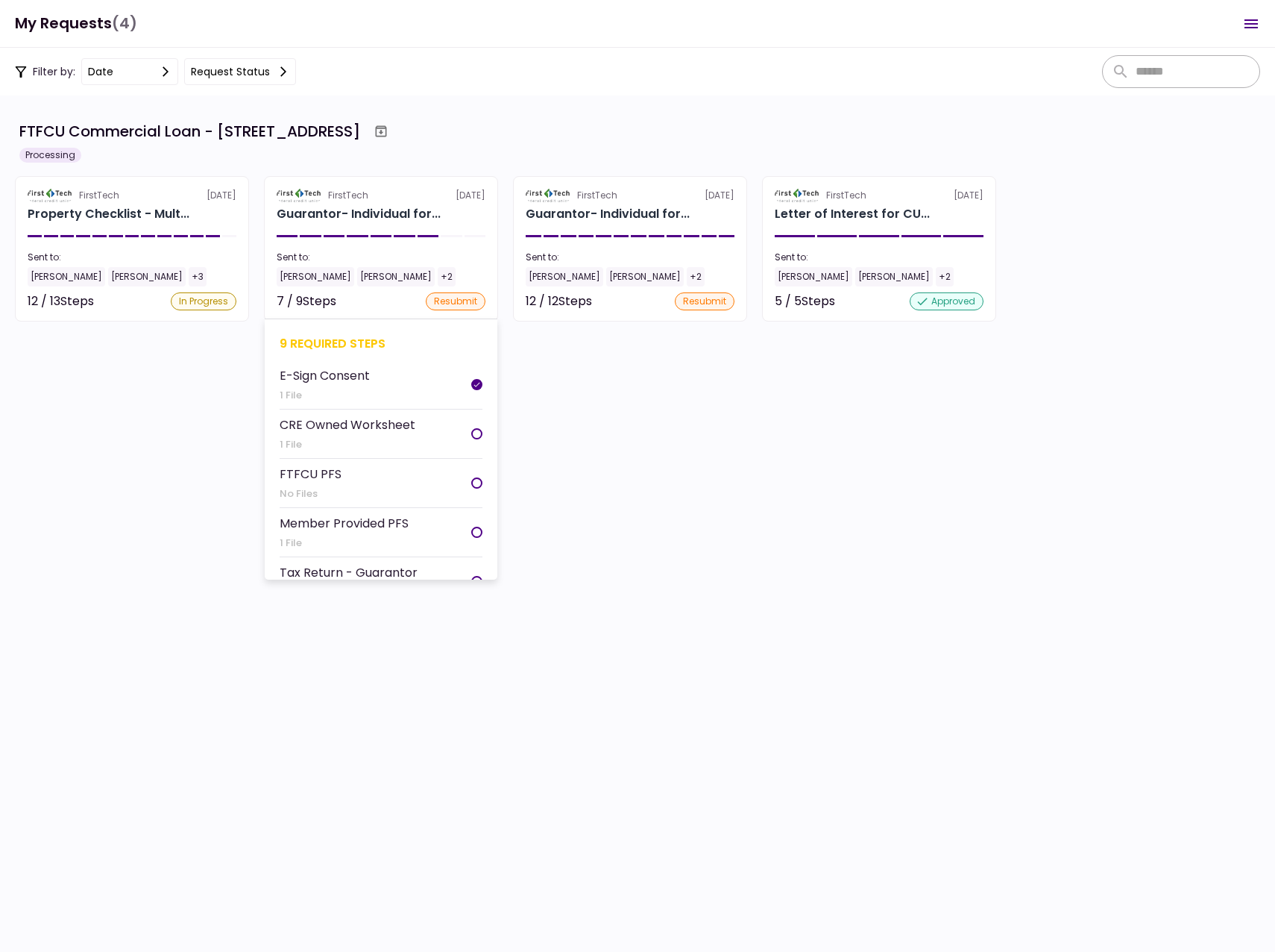
click at [297, 276] on div "[PERSON_NAME]" at bounding box center [316, 277] width 78 height 20
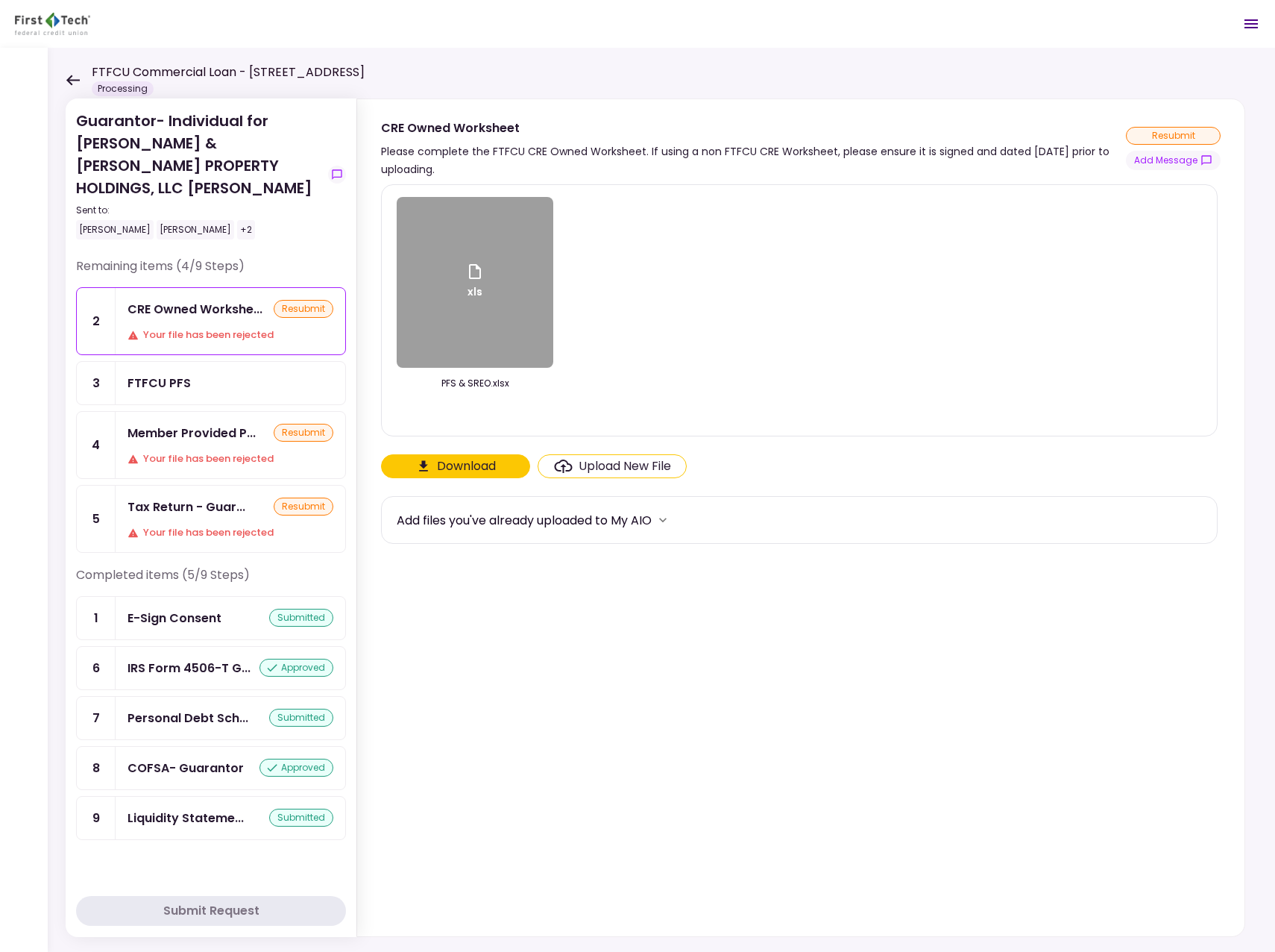
click at [73, 84] on icon at bounding box center [72, 80] width 14 height 11
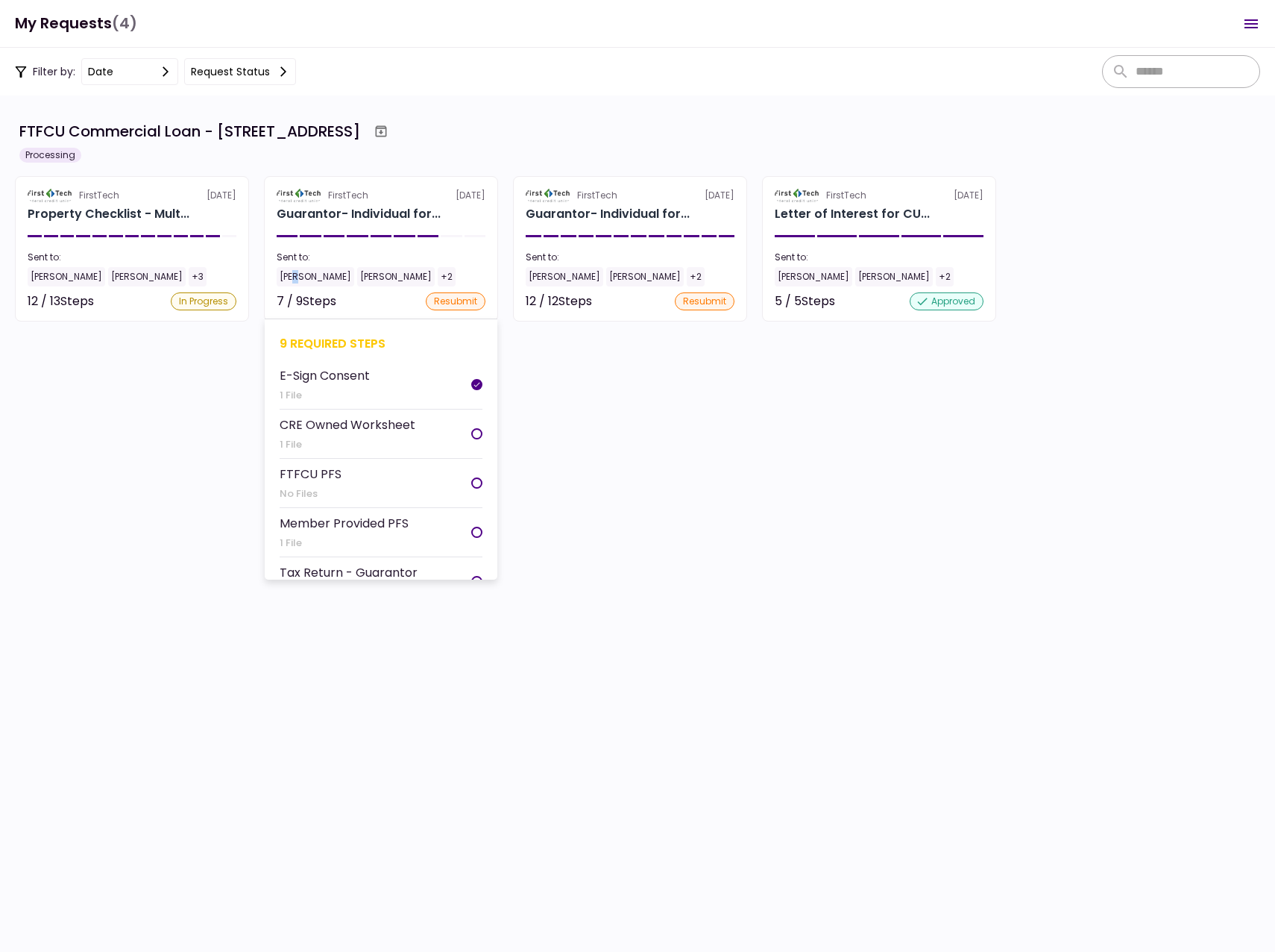
click at [294, 274] on div "[PERSON_NAME]" at bounding box center [316, 277] width 78 height 20
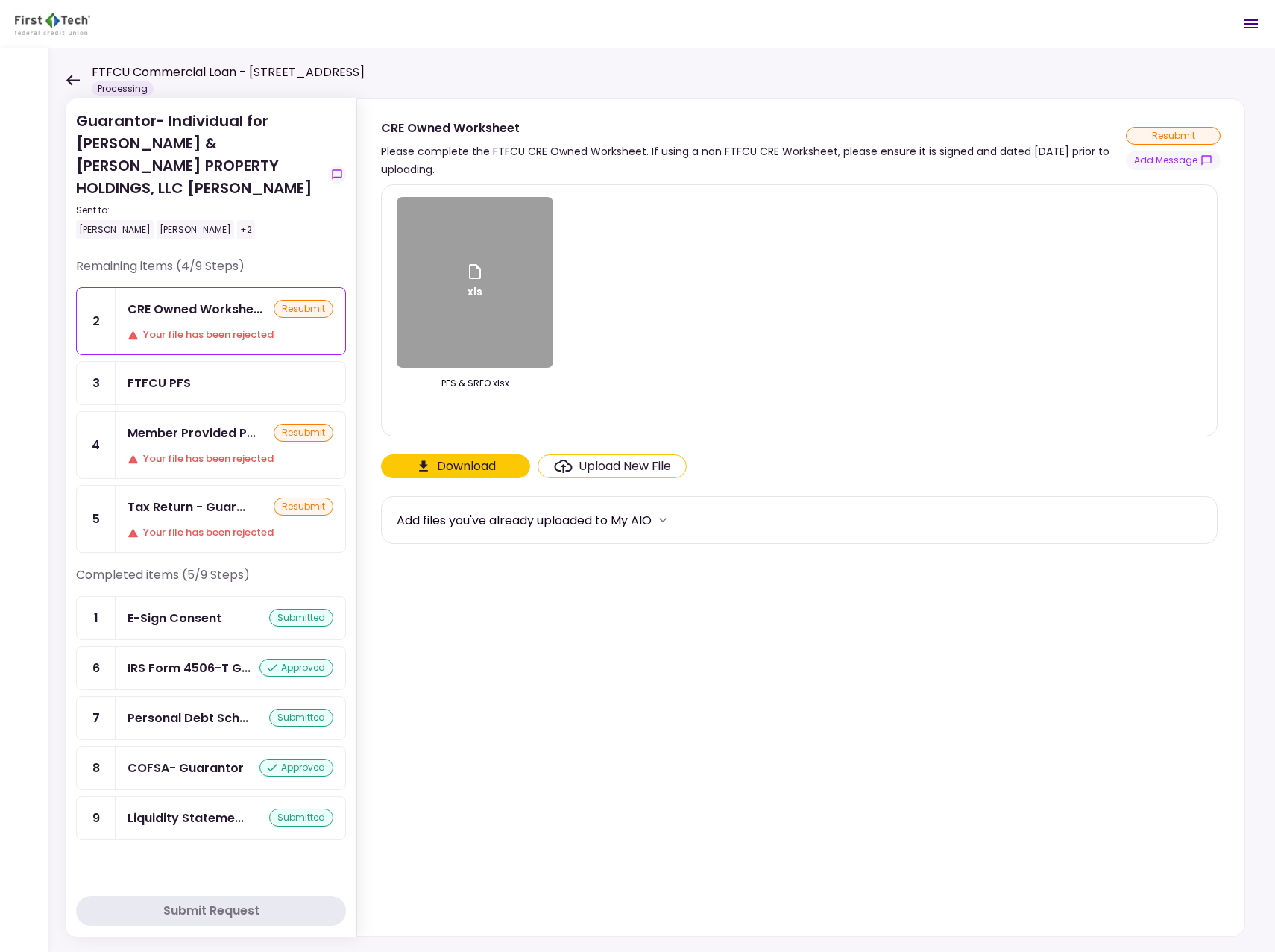
click at [72, 78] on icon at bounding box center [72, 80] width 14 height 11
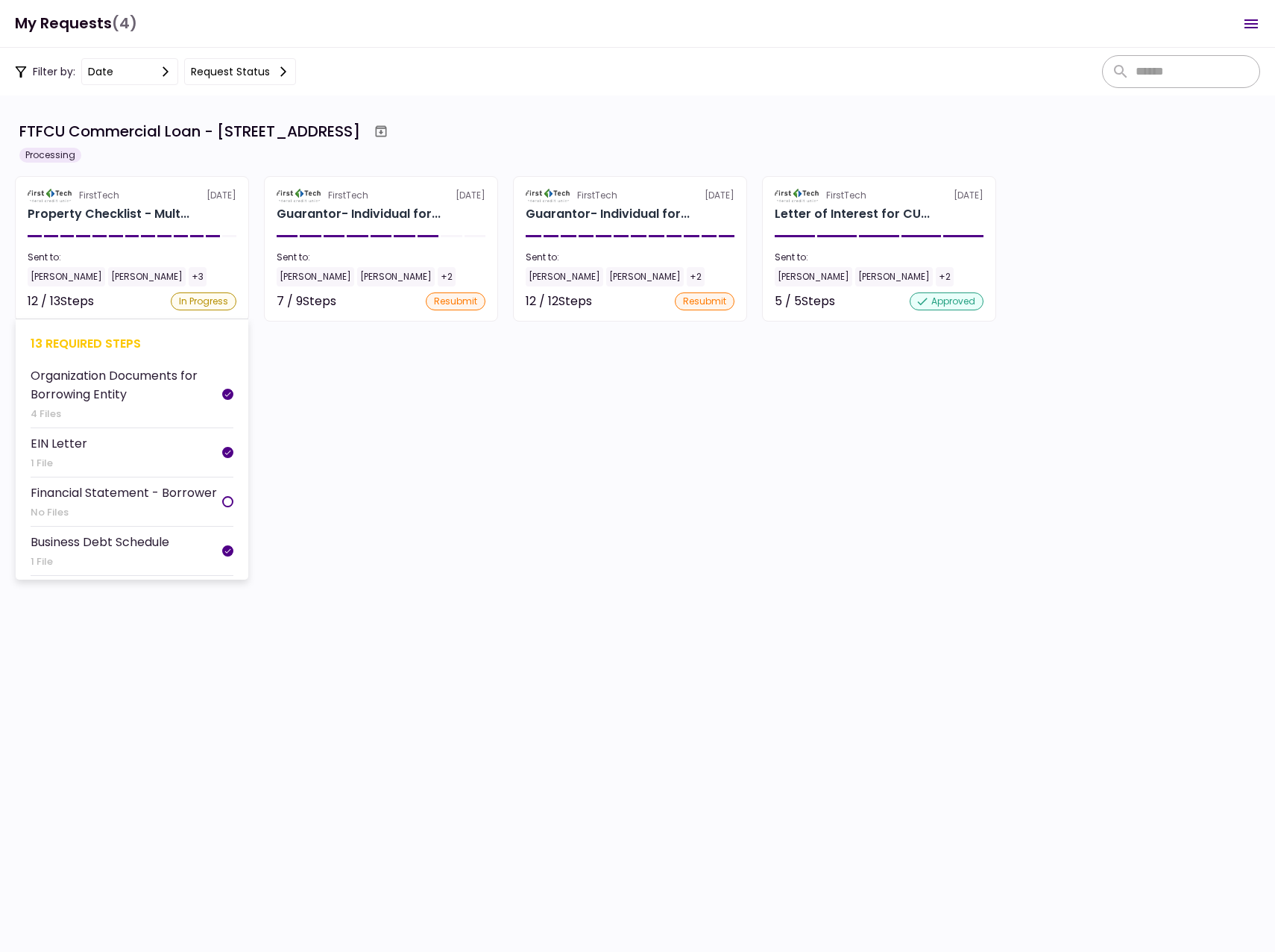
click at [73, 218] on div "Property Checklist - Mult..." at bounding box center [109, 214] width 162 height 18
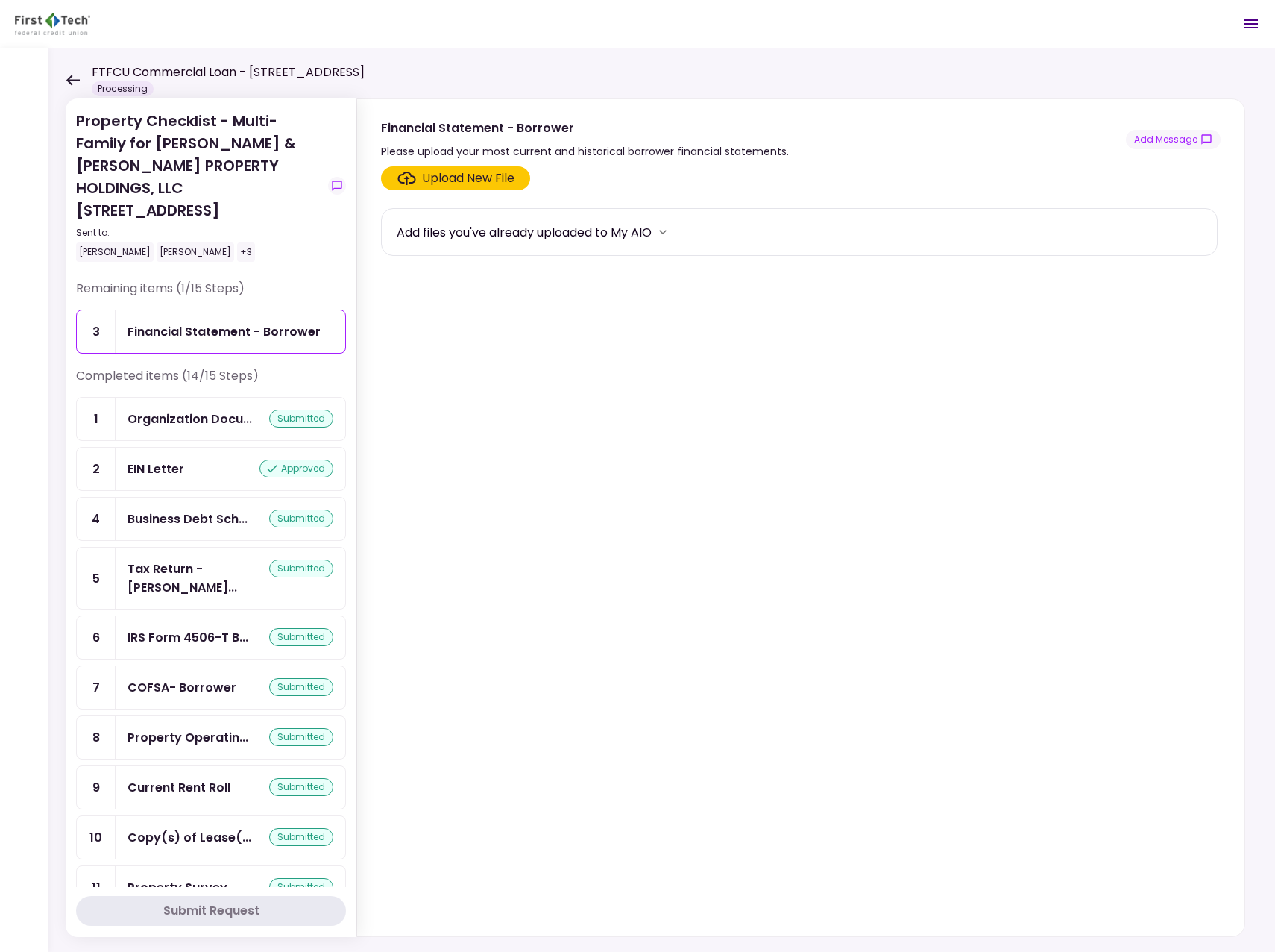
click at [230, 22] on header "FTFCU Commercial Loan - [STREET_ADDRESS] Processing 0 Messages New Message Conv…" at bounding box center [637, 23] width 1275 height 47
click at [235, 510] on div "Business Debt Sch..." at bounding box center [187, 519] width 120 height 19
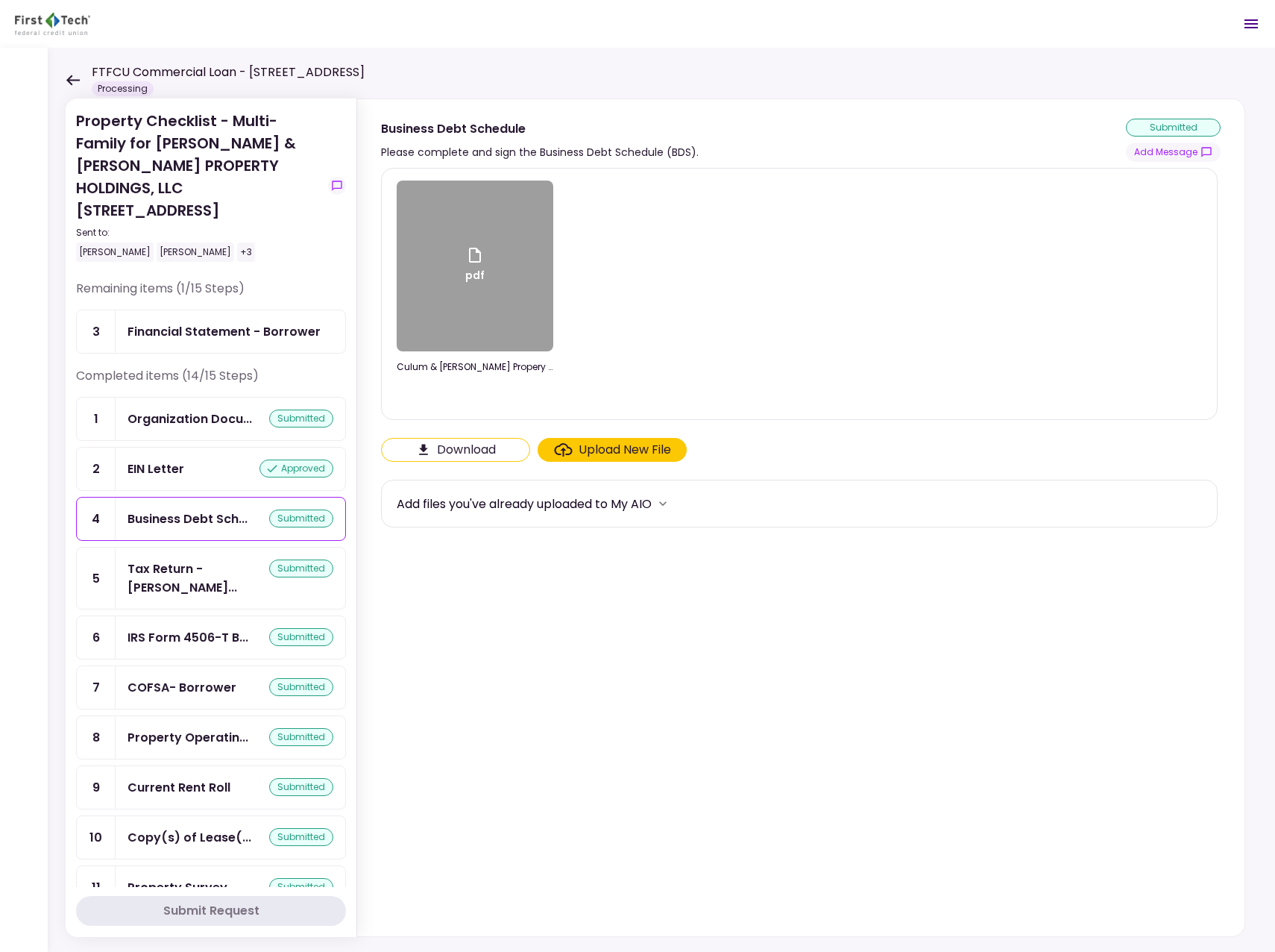
click at [448, 311] on div "pdf" at bounding box center [475, 266] width 157 height 171
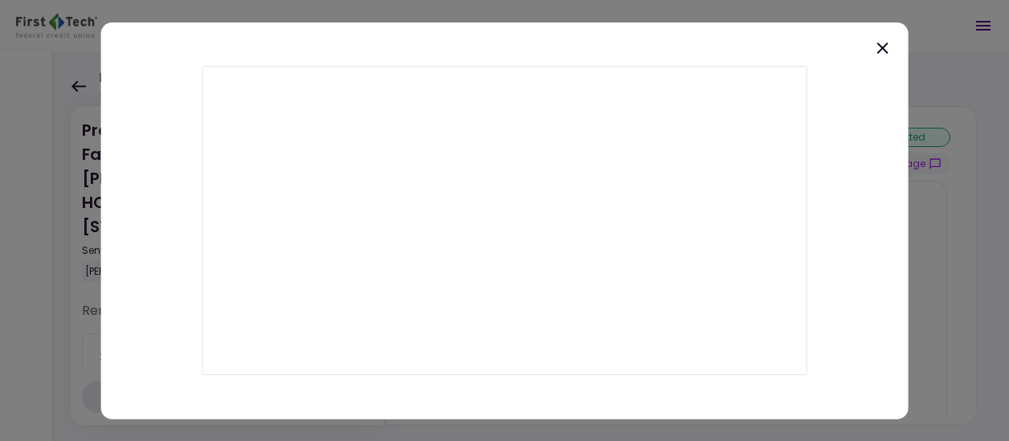
click at [879, 50] on icon at bounding box center [881, 47] width 19 height 19
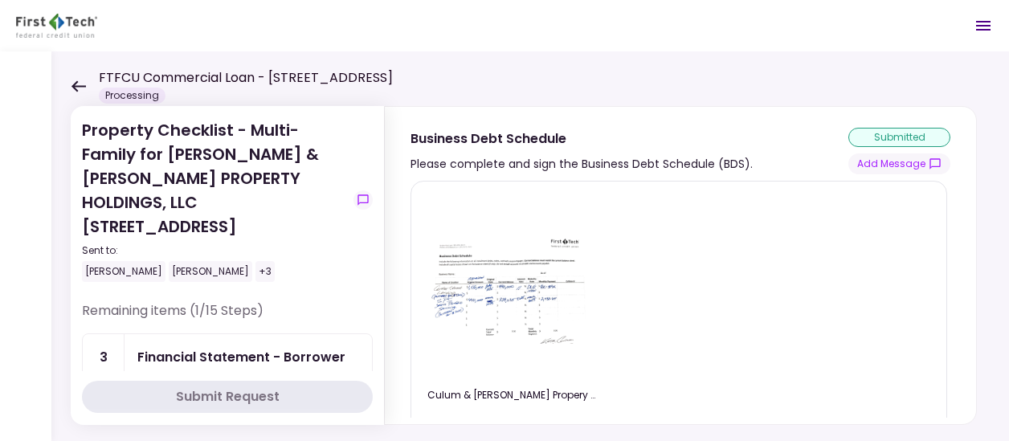
click at [76, 84] on icon at bounding box center [78, 86] width 15 height 12
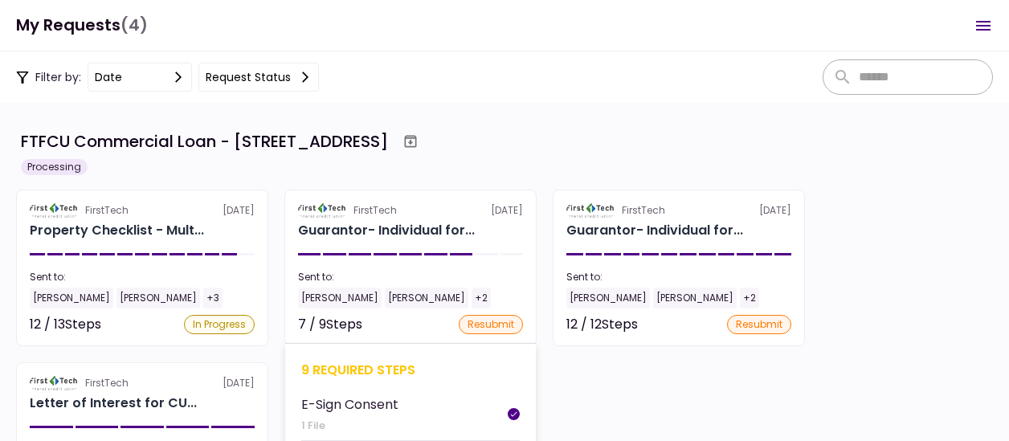
click at [316, 304] on div "[PERSON_NAME]" at bounding box center [340, 298] width 84 height 21
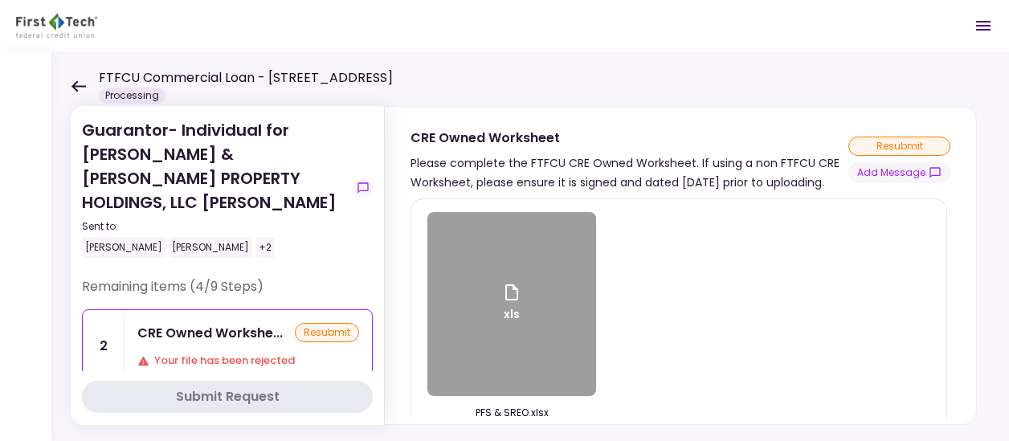
click at [357, 277] on div "Remaining items (4/9 Steps)" at bounding box center [227, 293] width 291 height 32
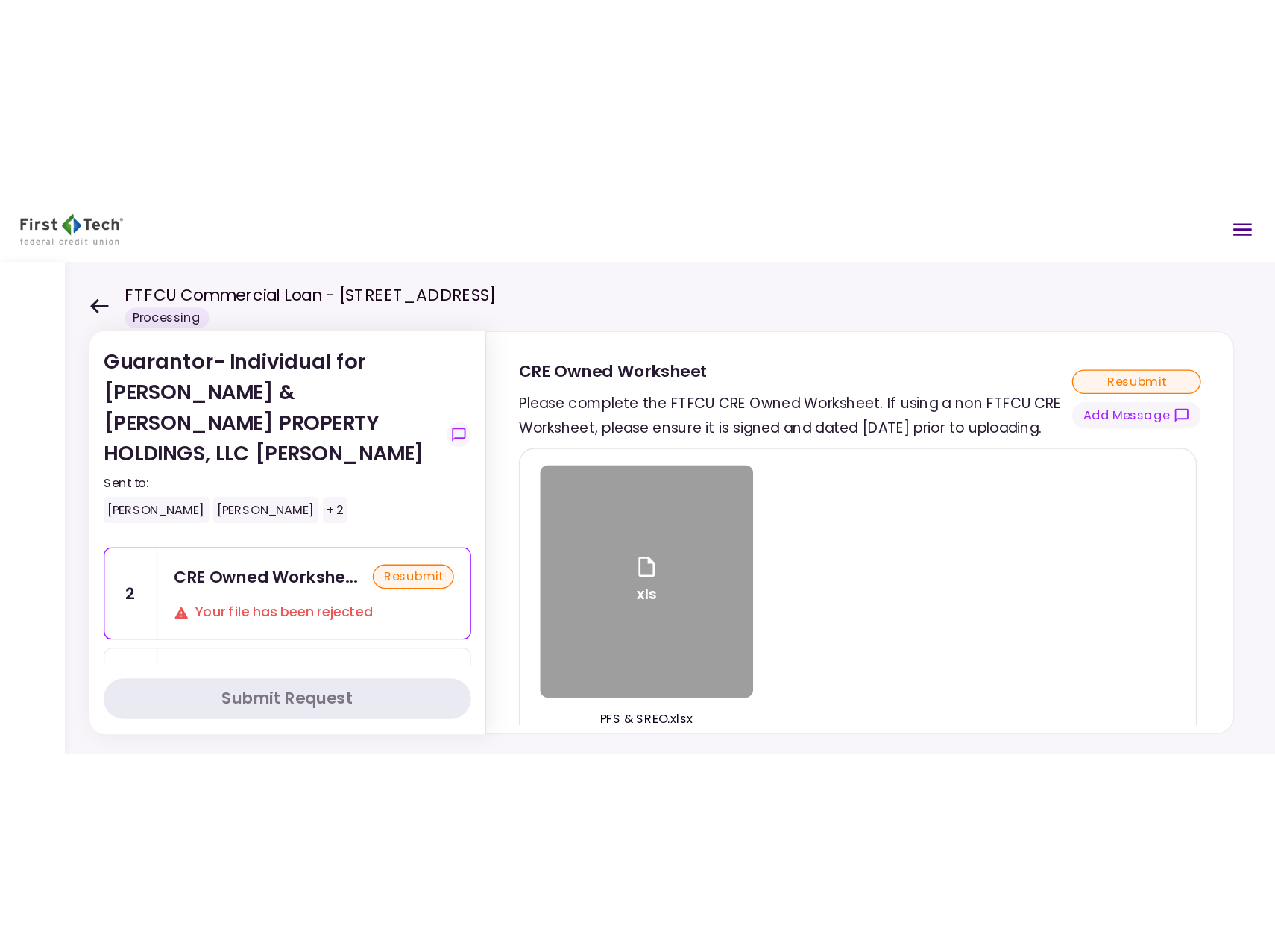
scroll to position [96, 0]
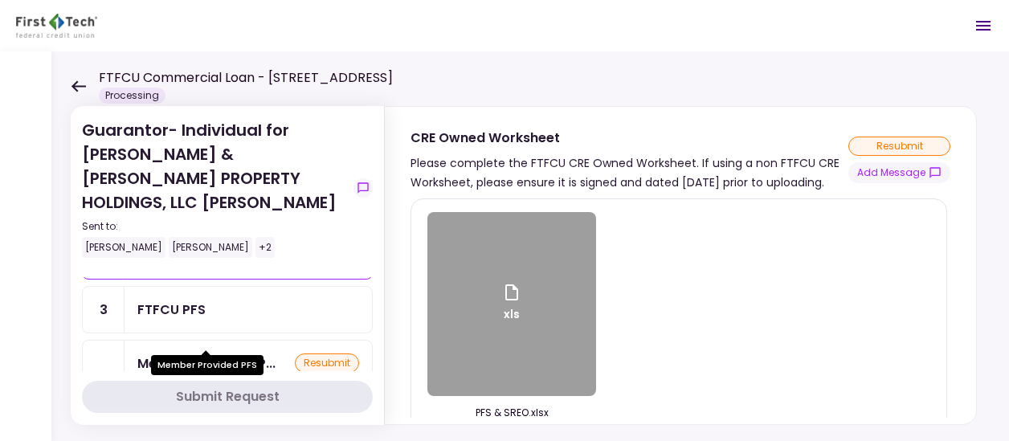
click at [210, 353] on div "Member Provided P..." at bounding box center [206, 363] width 138 height 20
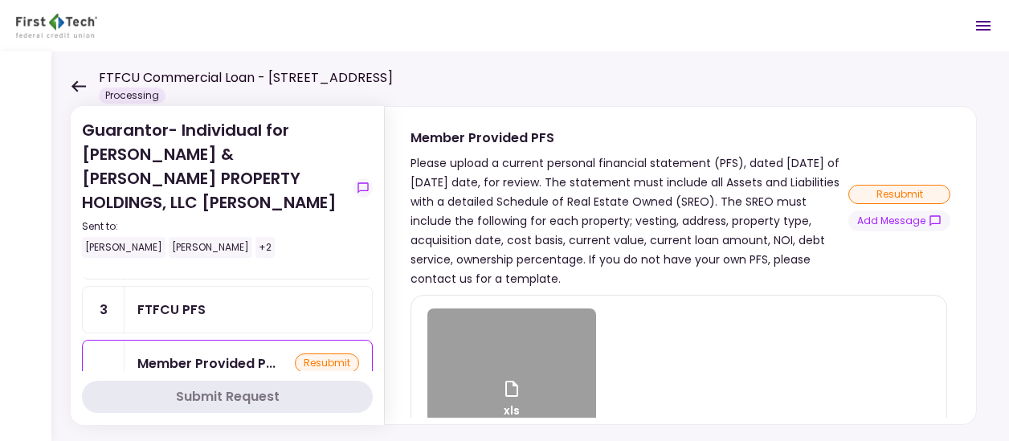
click at [527, 363] on div "xls" at bounding box center [511, 400] width 169 height 184
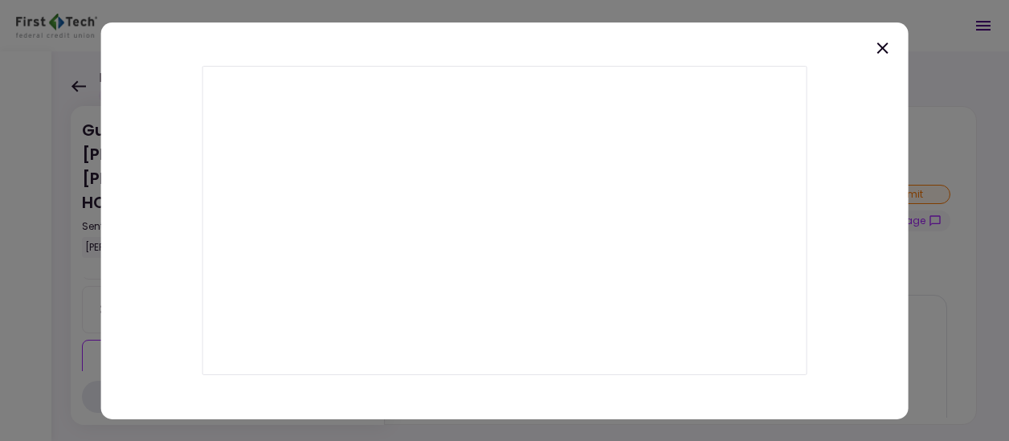
click at [883, 54] on icon at bounding box center [881, 47] width 19 height 19
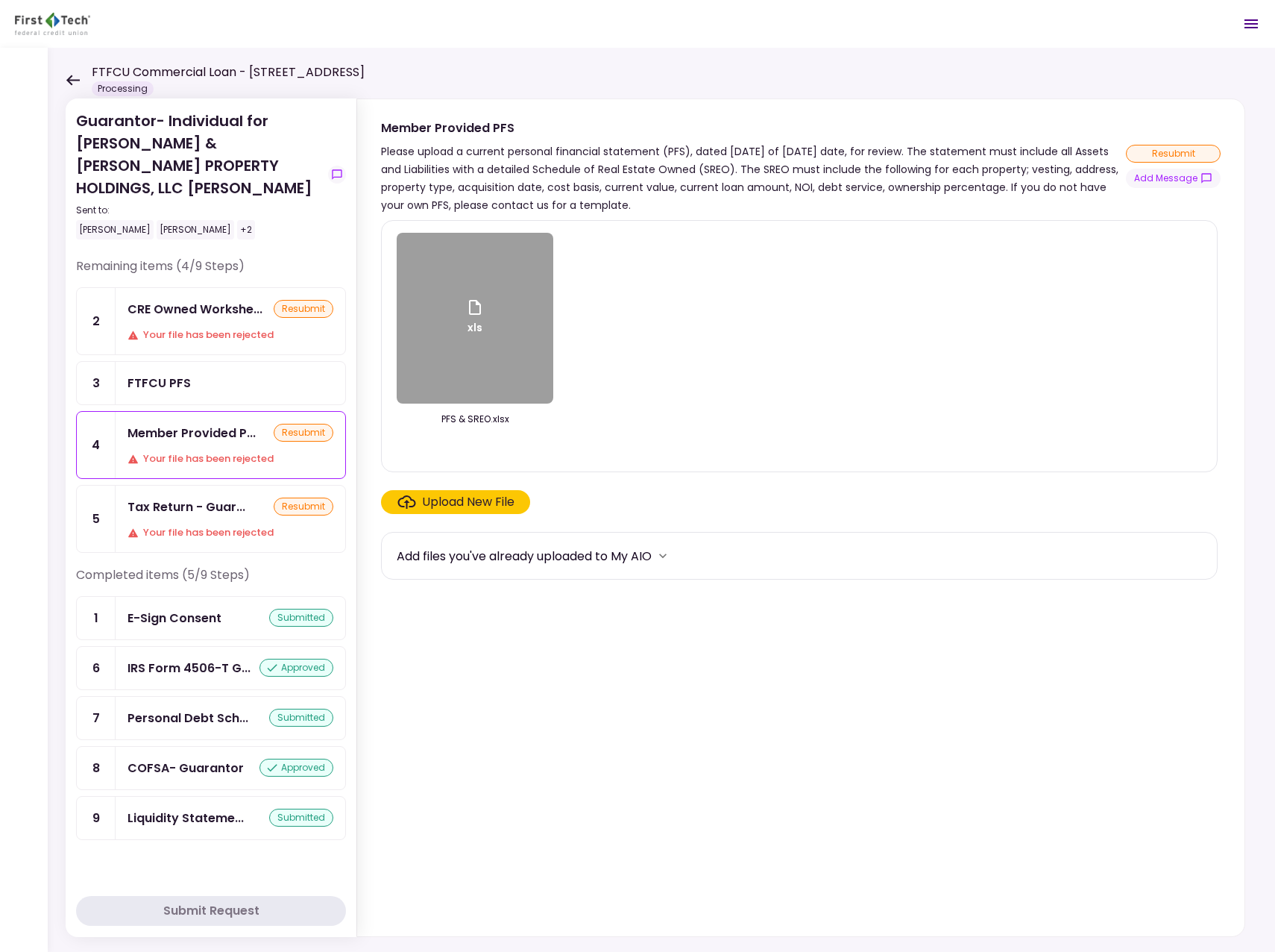
click at [145, 40] on header "FTFCU Commercial Loan - [STREET_ADDRESS] Processing 0 Messages New Message Conv…" at bounding box center [637, 23] width 1275 height 47
click at [71, 82] on icon at bounding box center [72, 80] width 14 height 11
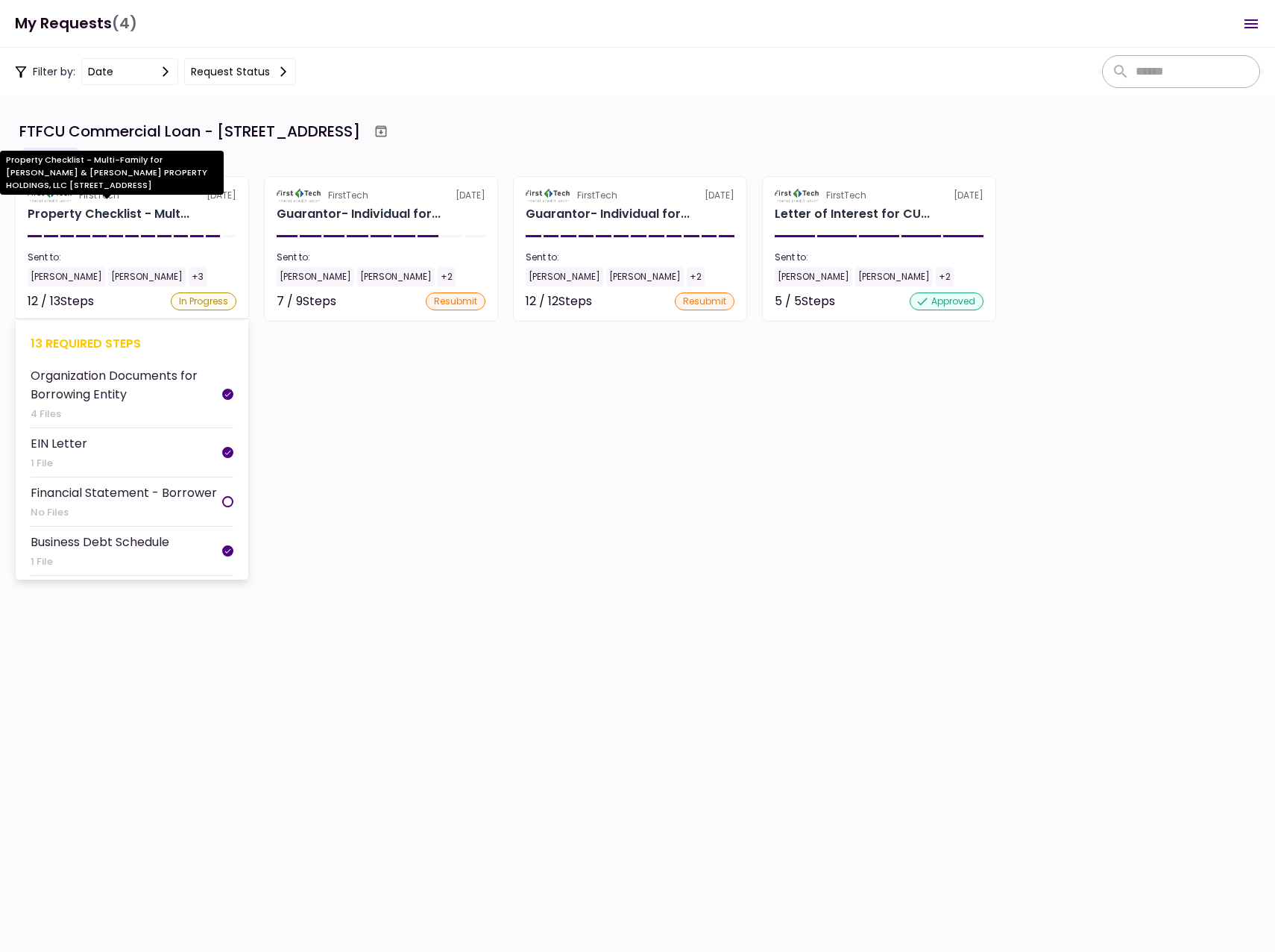
click at [55, 215] on div "Property Checklist - Mult..." at bounding box center [109, 214] width 162 height 18
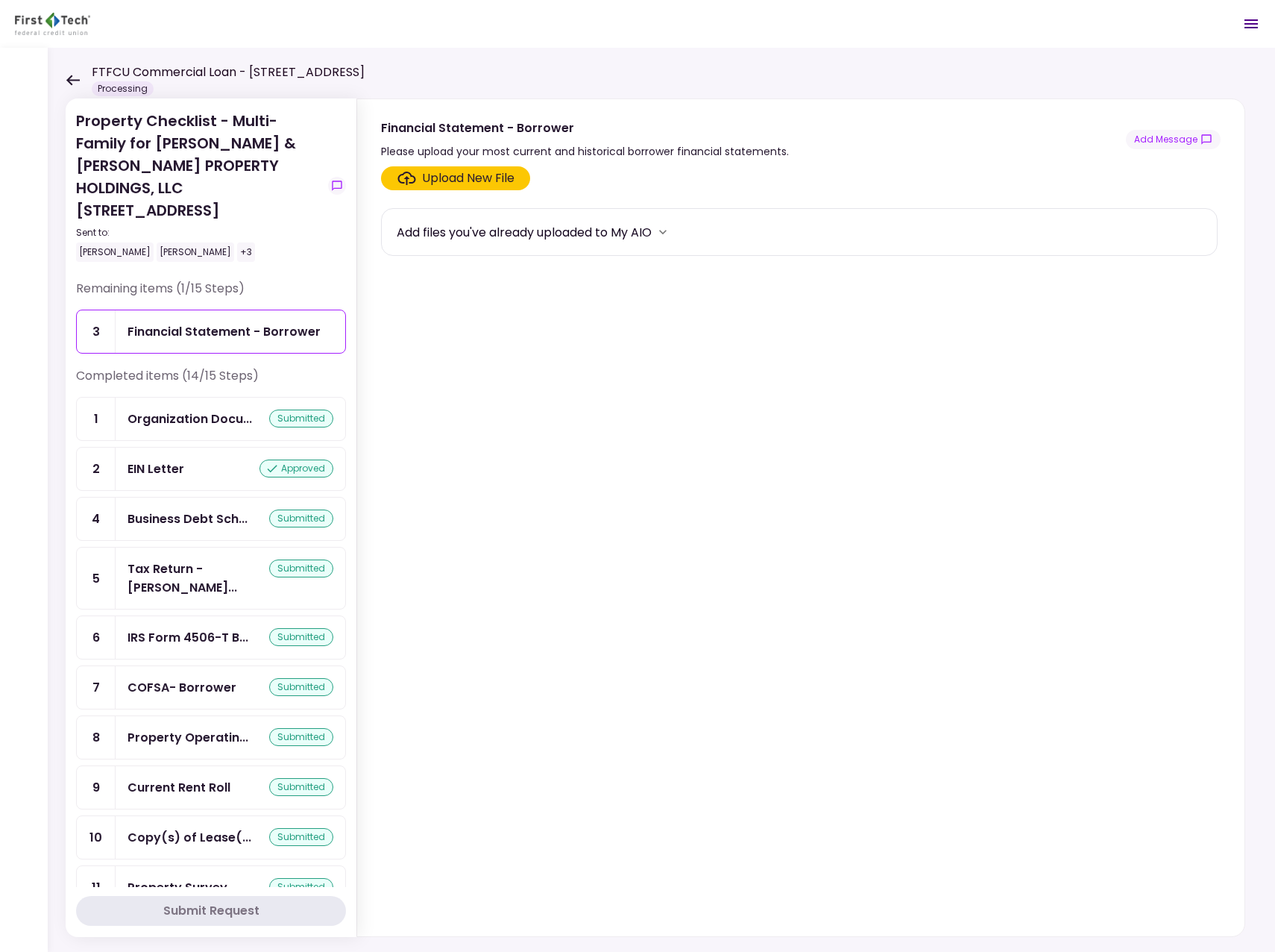
click at [74, 78] on icon at bounding box center [72, 80] width 14 height 11
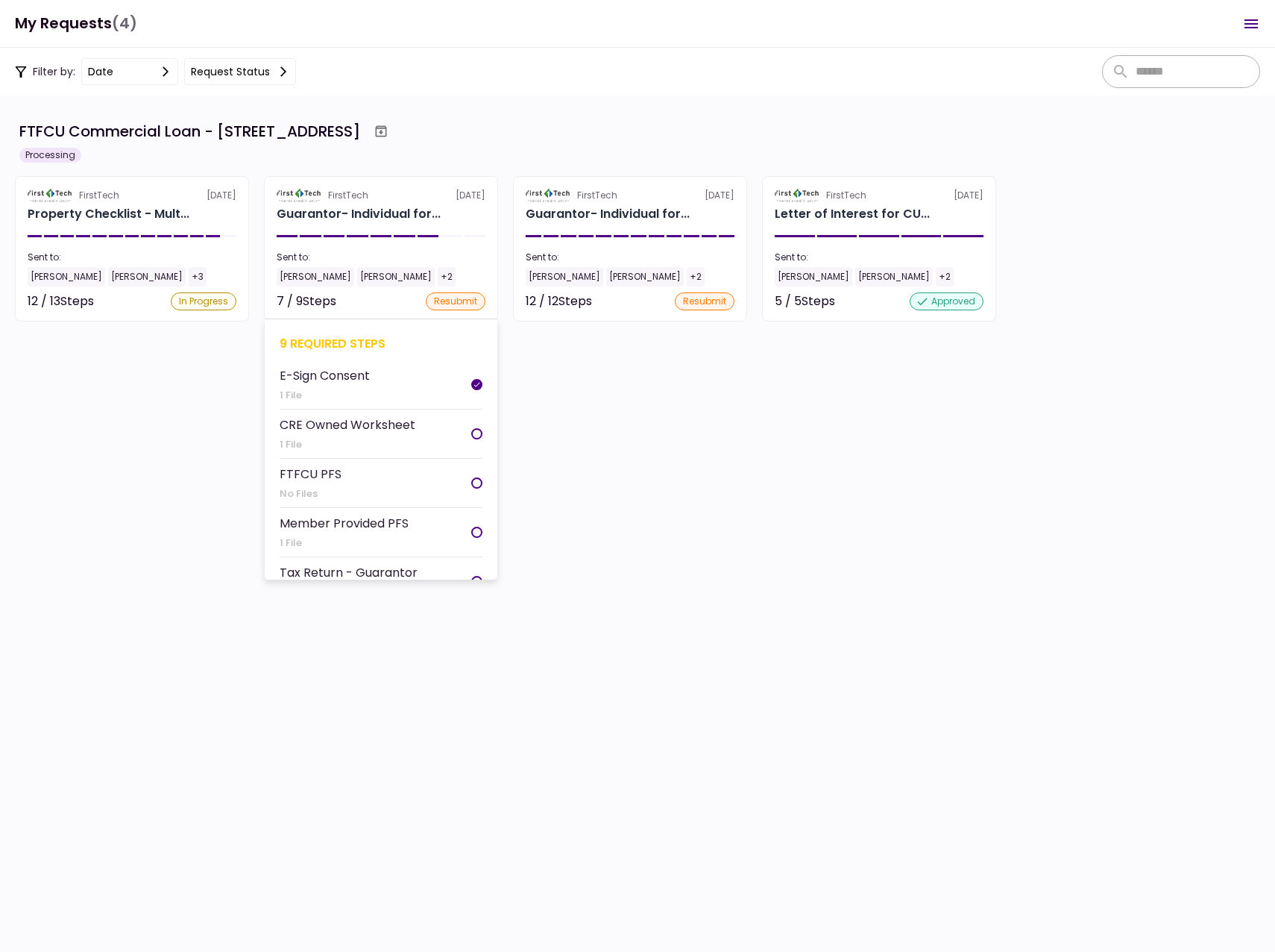
click at [297, 278] on div "[PERSON_NAME]" at bounding box center [316, 277] width 78 height 20
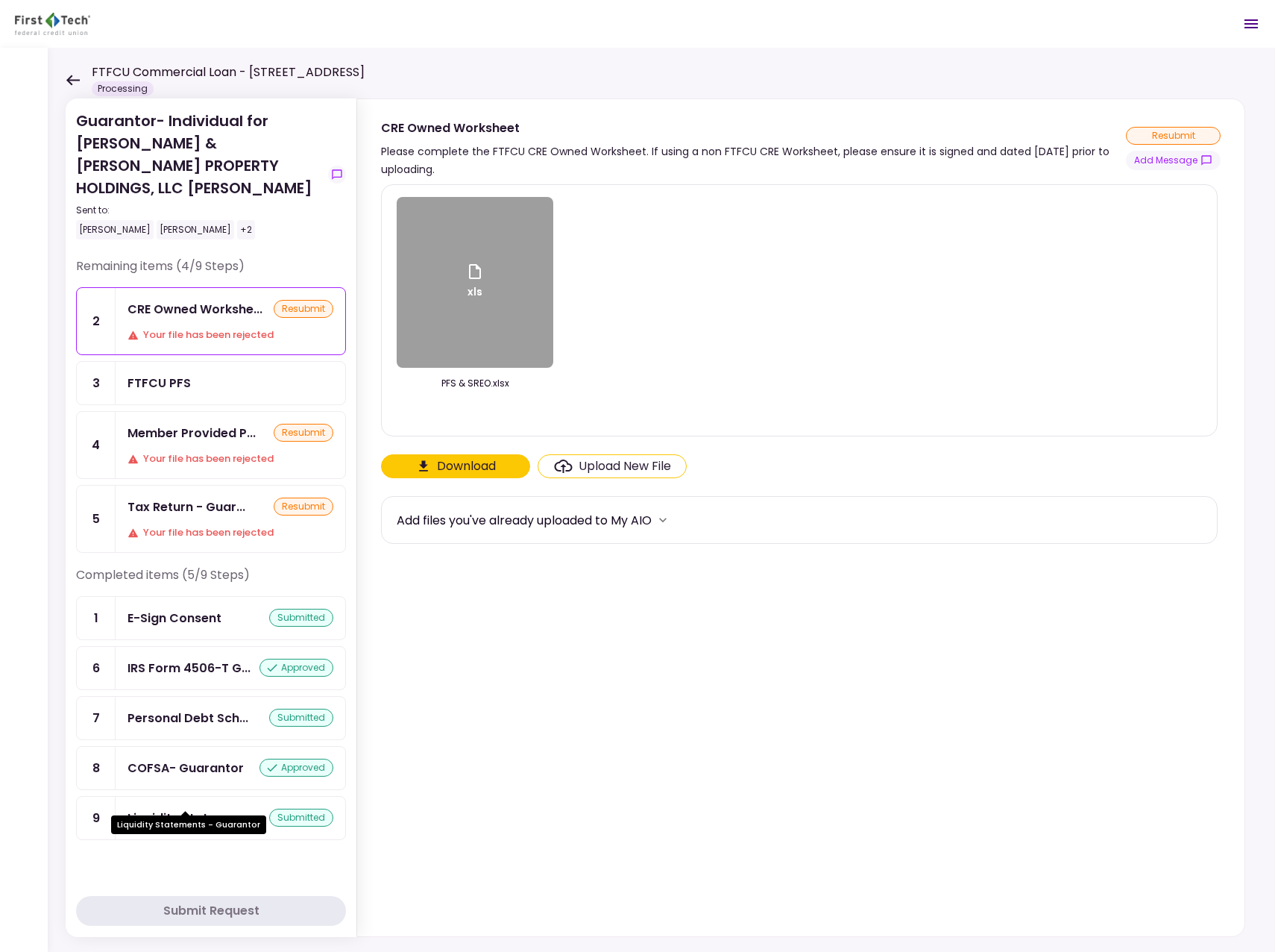
click at [216, 809] on div "Liquidity Stateme..." at bounding box center [185, 818] width 116 height 19
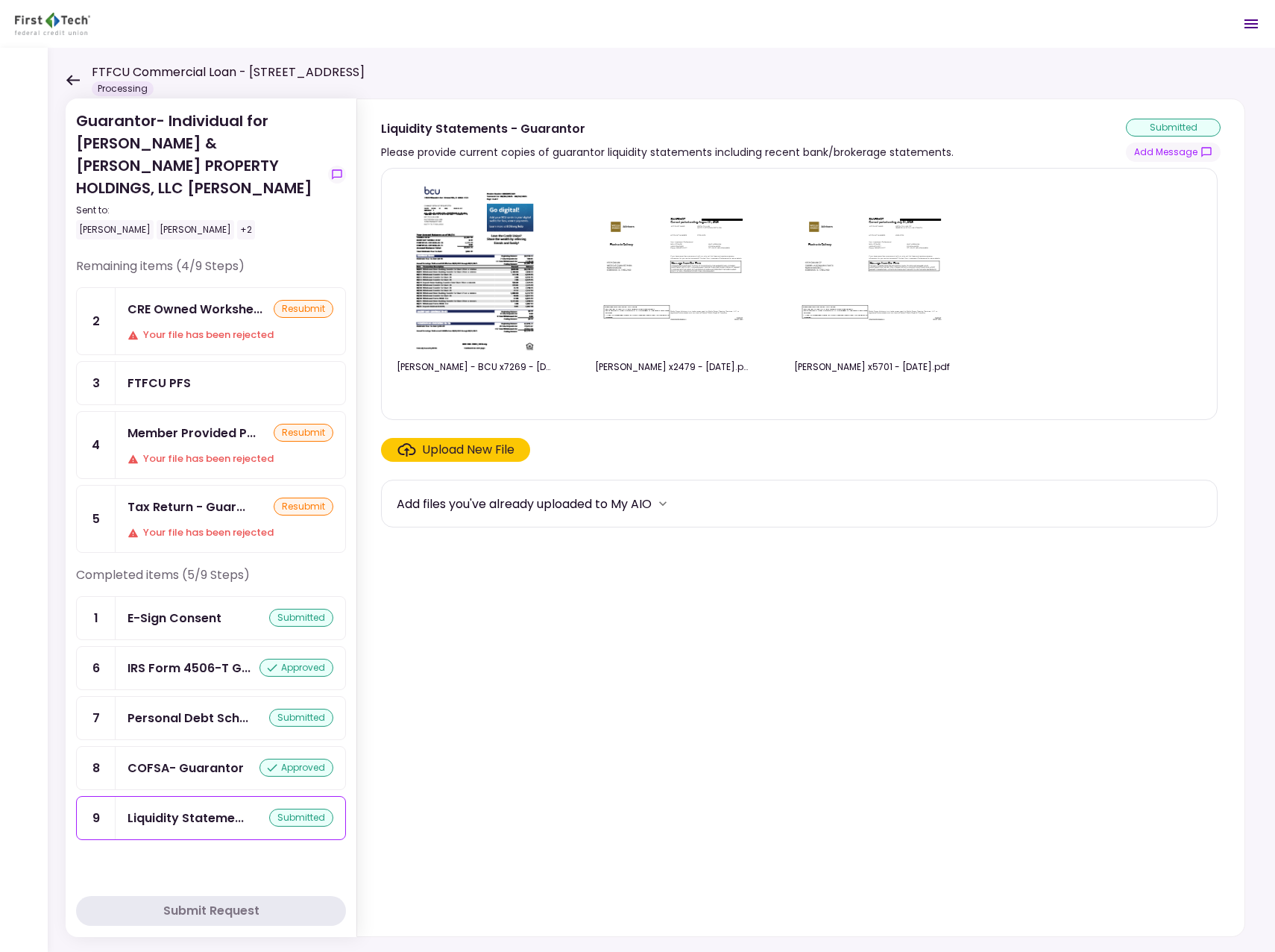
click at [462, 293] on img at bounding box center [475, 266] width 133 height 171
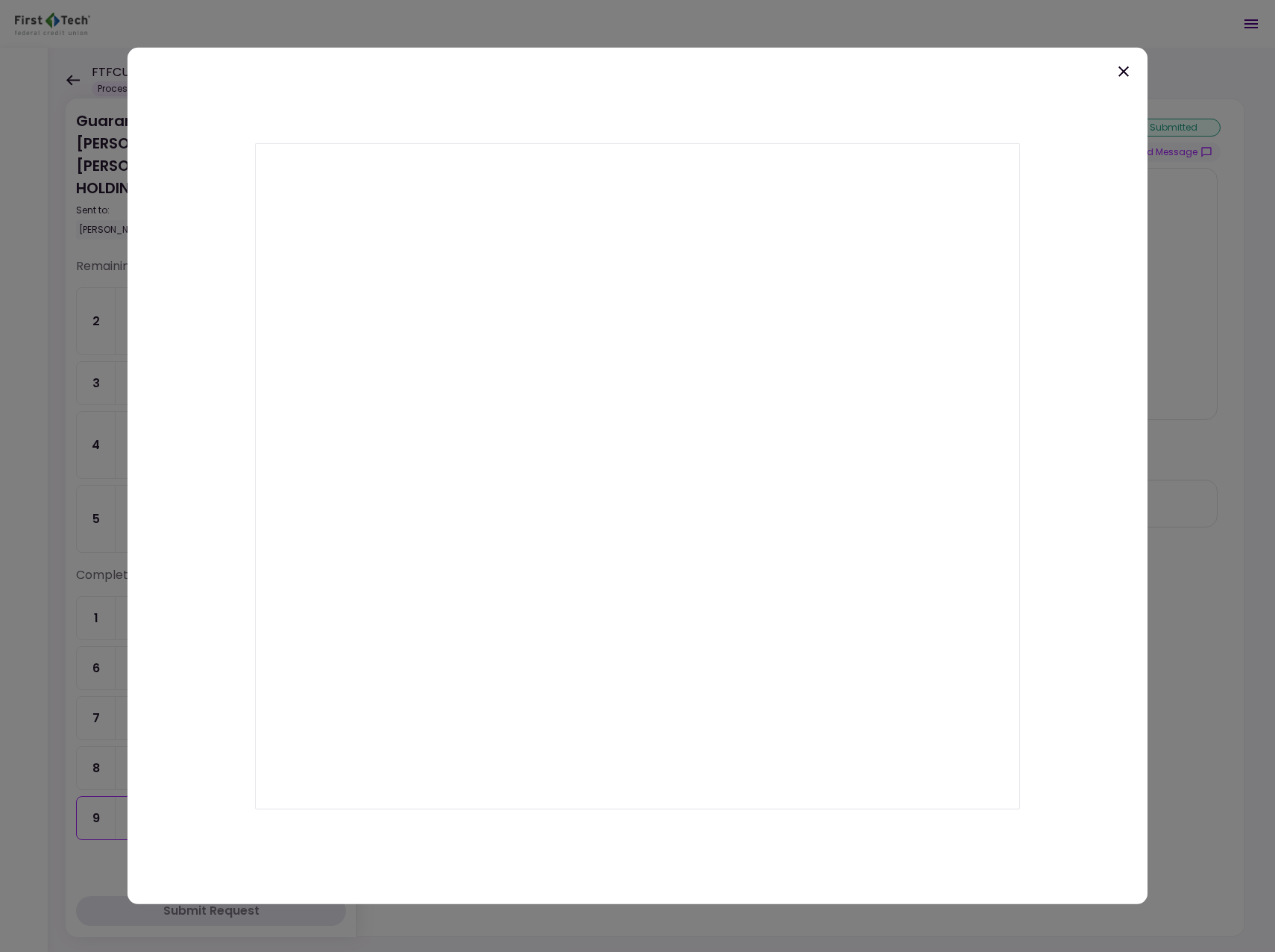
click at [1124, 72] on icon at bounding box center [1124, 71] width 10 height 10
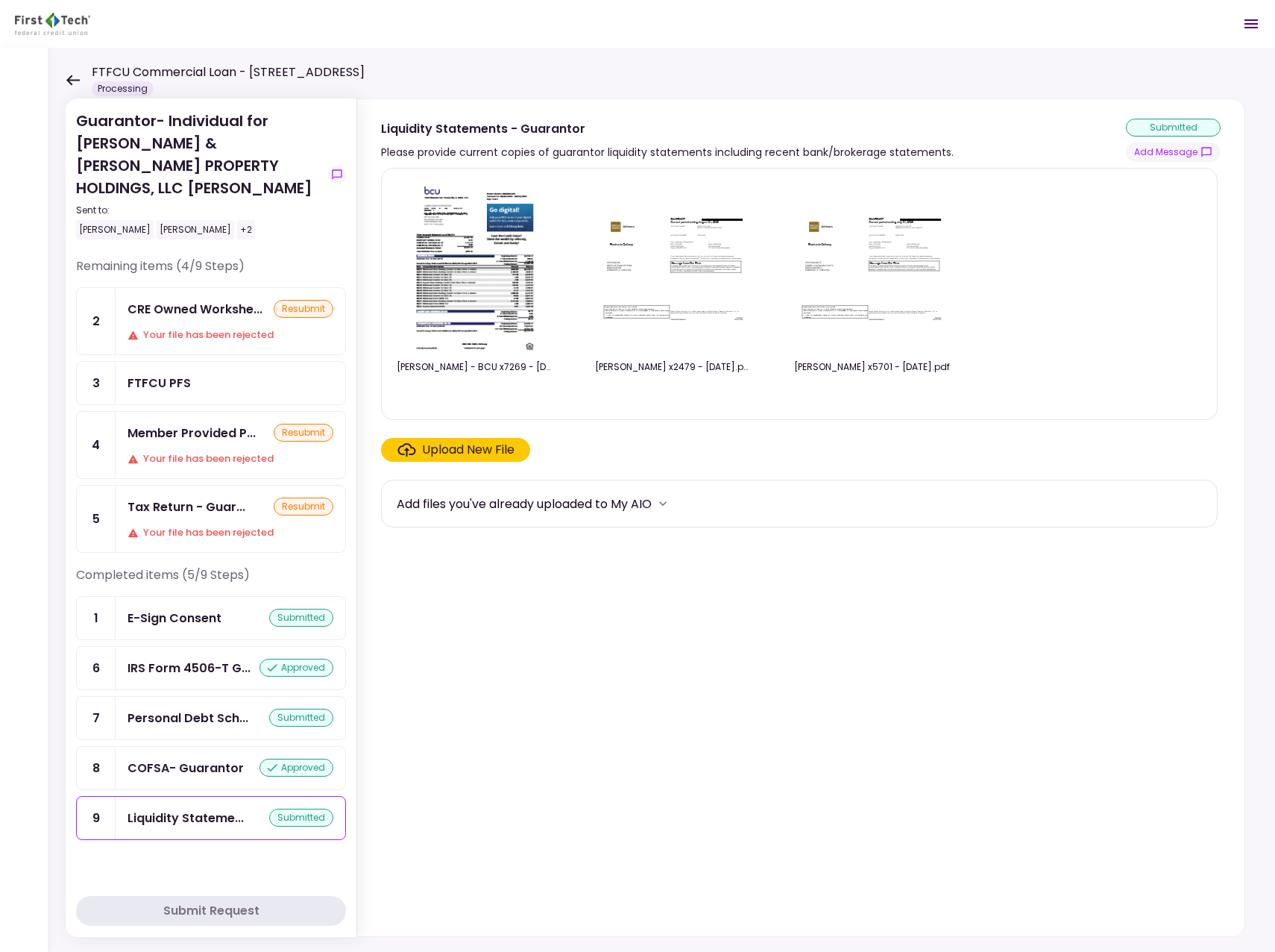
drag, startPoint x: 471, startPoint y: 317, endPoint x: 868, endPoint y: 290, distance: 397.9
click at [868, 290] on img at bounding box center [872, 267] width 150 height 115
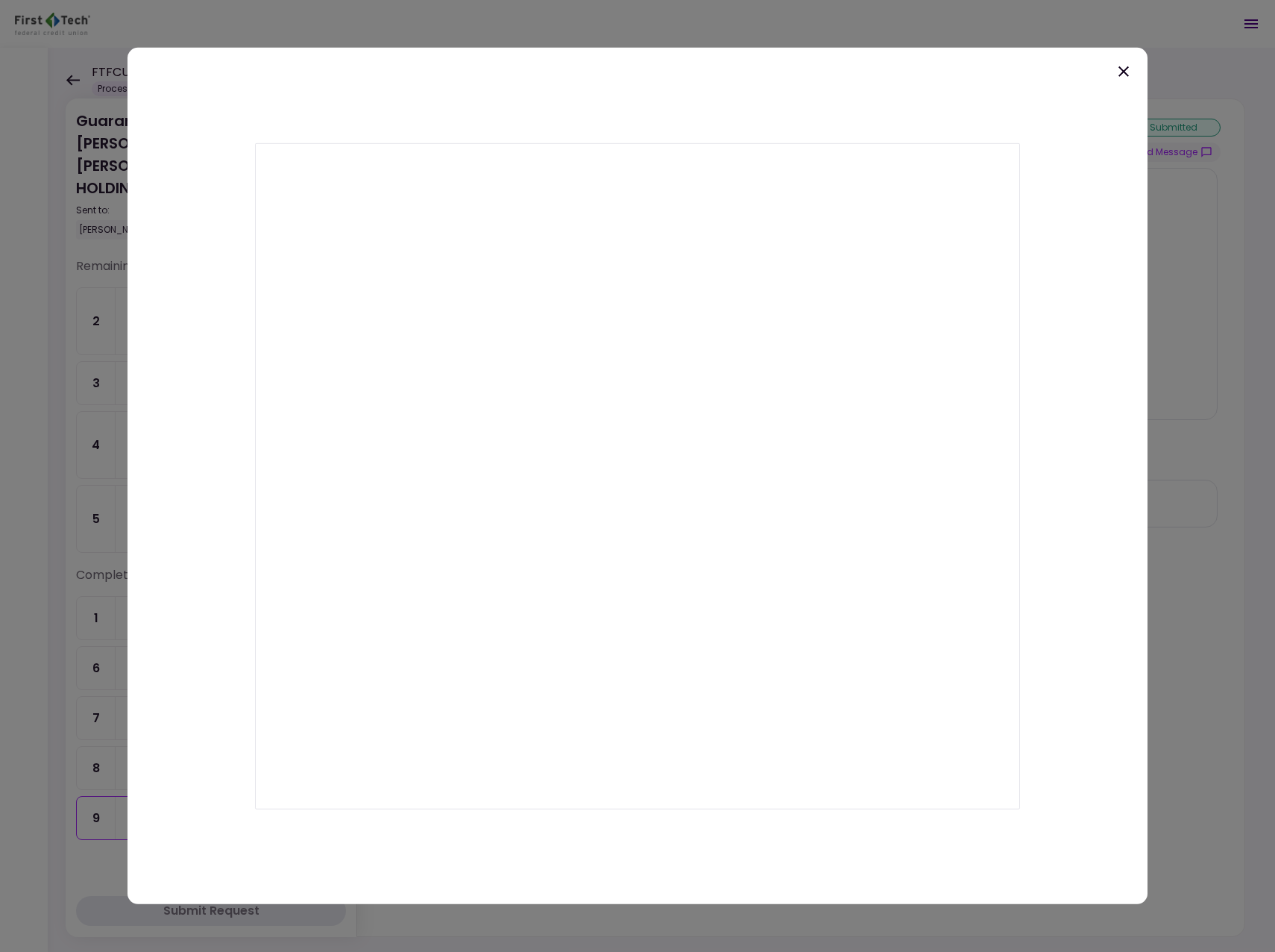
click at [1122, 70] on icon at bounding box center [1124, 71] width 10 height 10
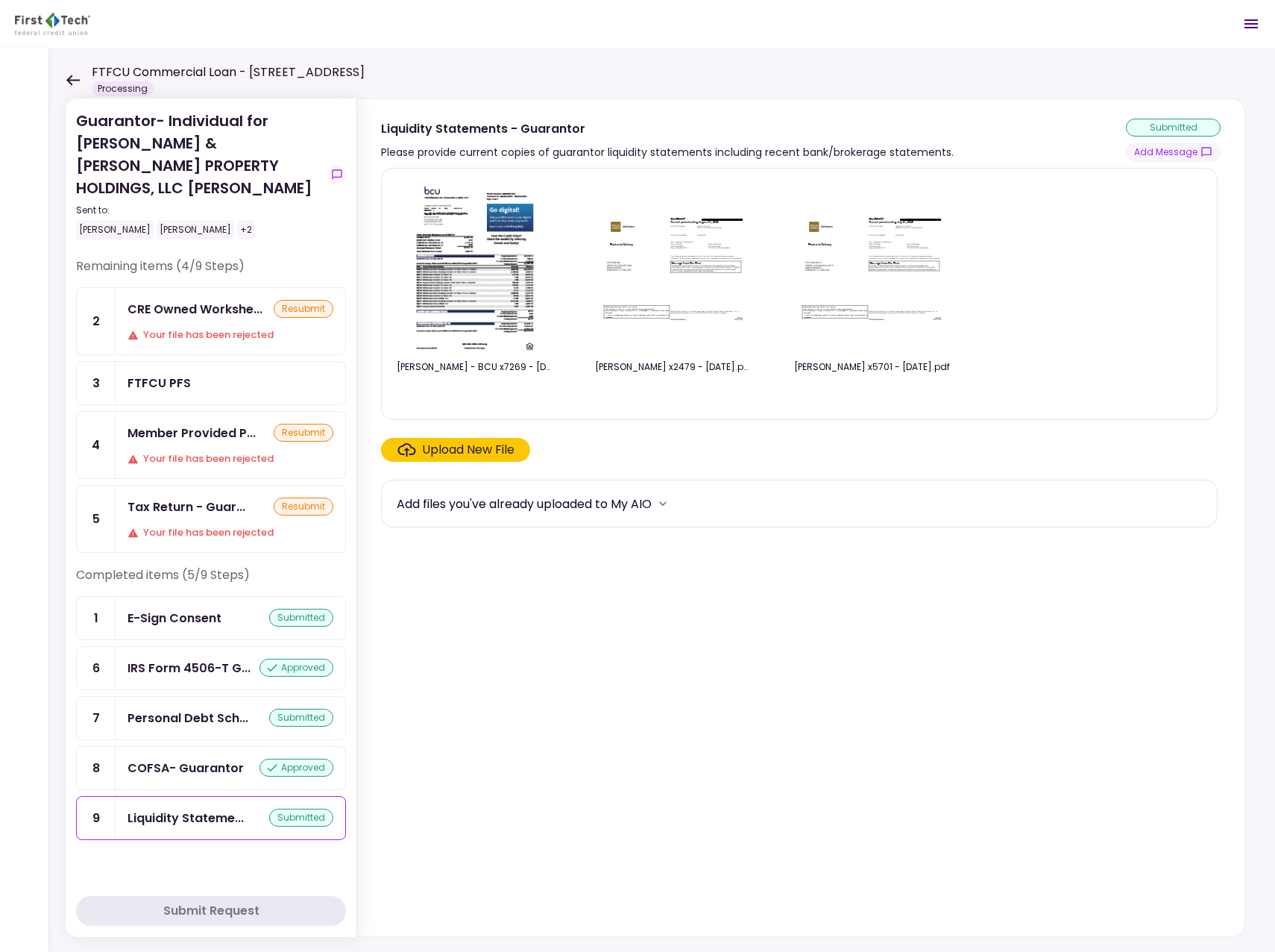
click at [471, 309] on img at bounding box center [475, 266] width 133 height 171
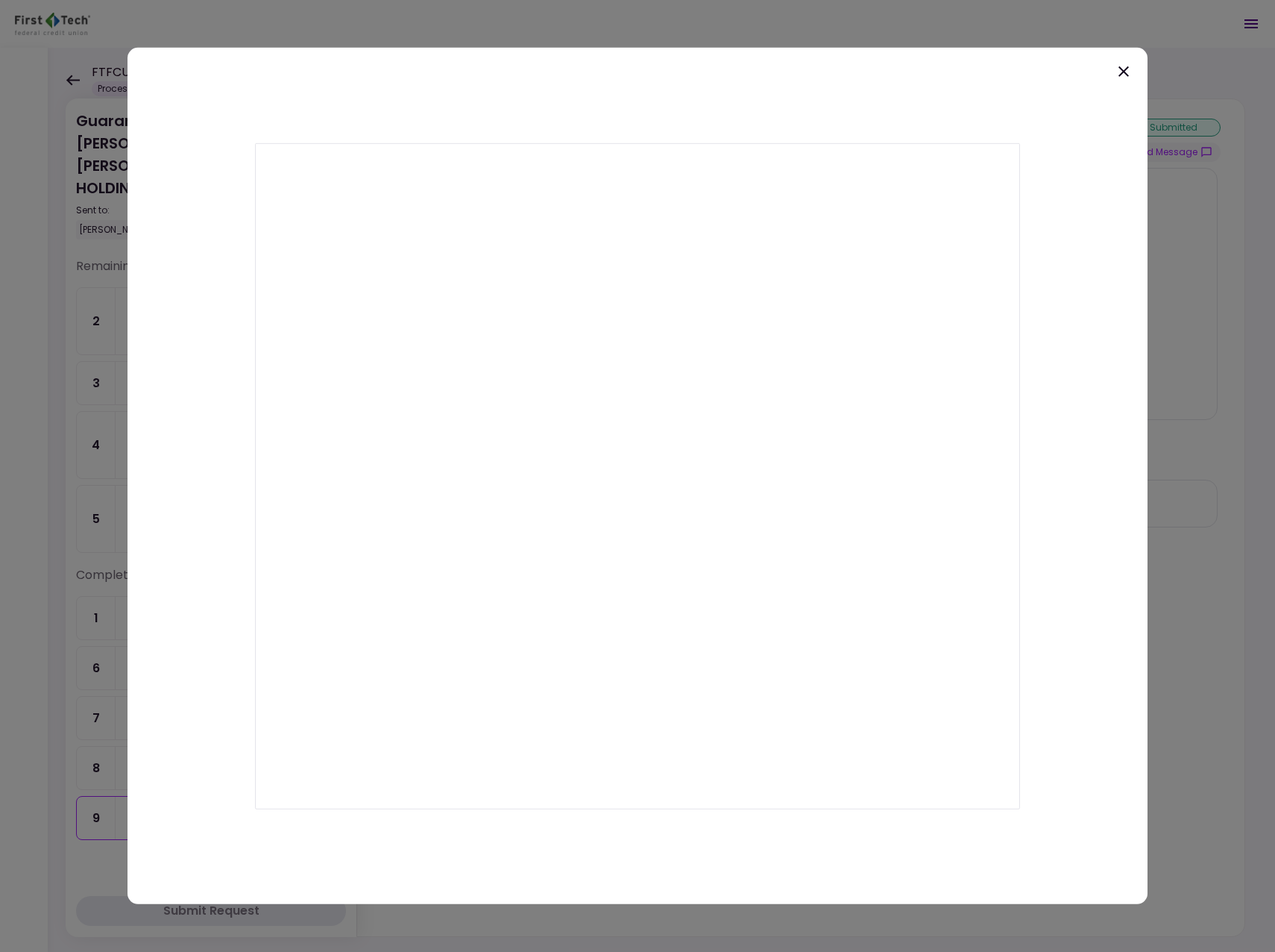
click at [1121, 74] on icon at bounding box center [1124, 71] width 10 height 10
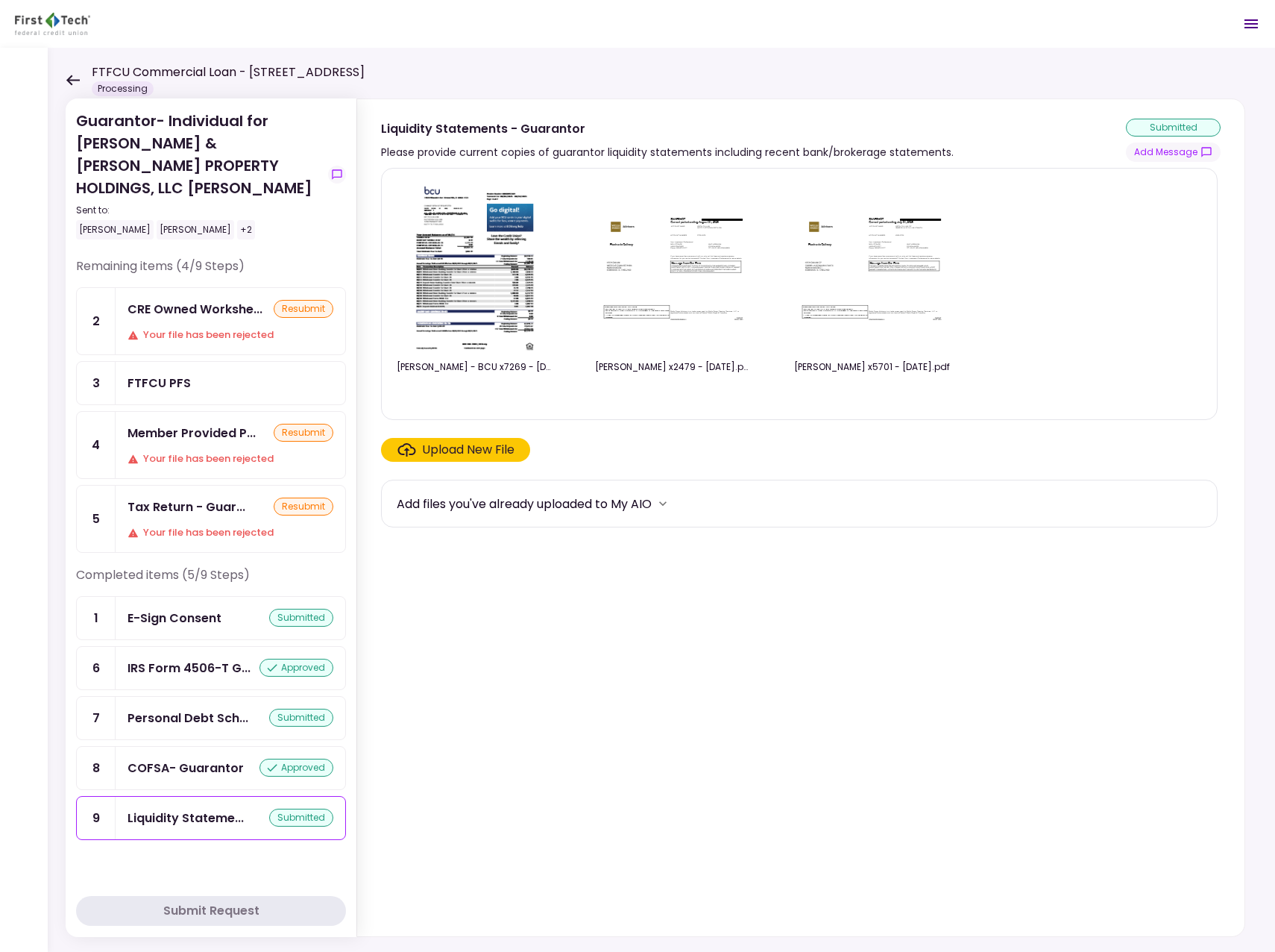
click at [74, 80] on icon at bounding box center [72, 79] width 13 height 10
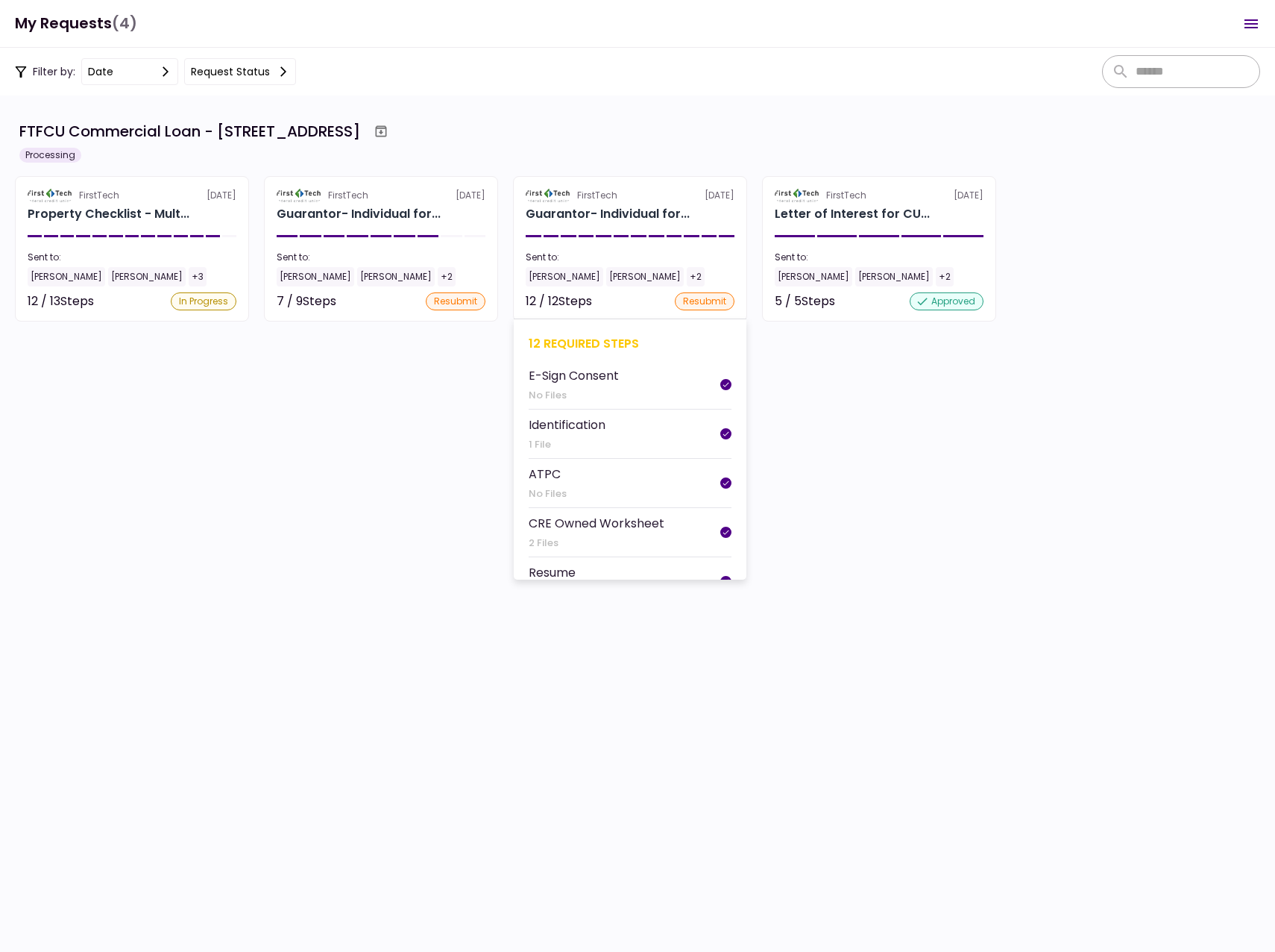
click at [553, 280] on div "[PERSON_NAME]" at bounding box center [565, 277] width 78 height 20
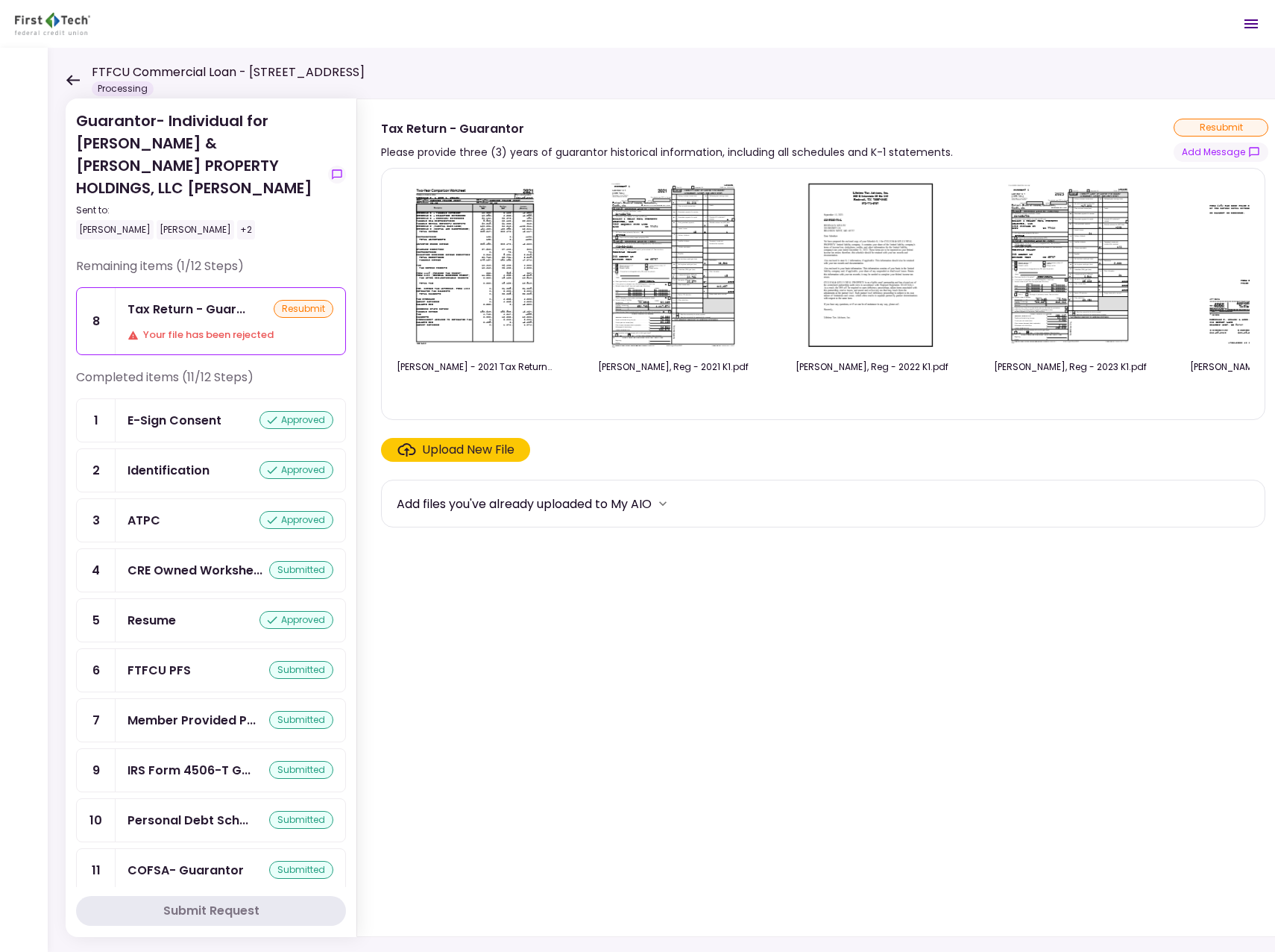
click at [74, 78] on icon at bounding box center [72, 80] width 14 height 11
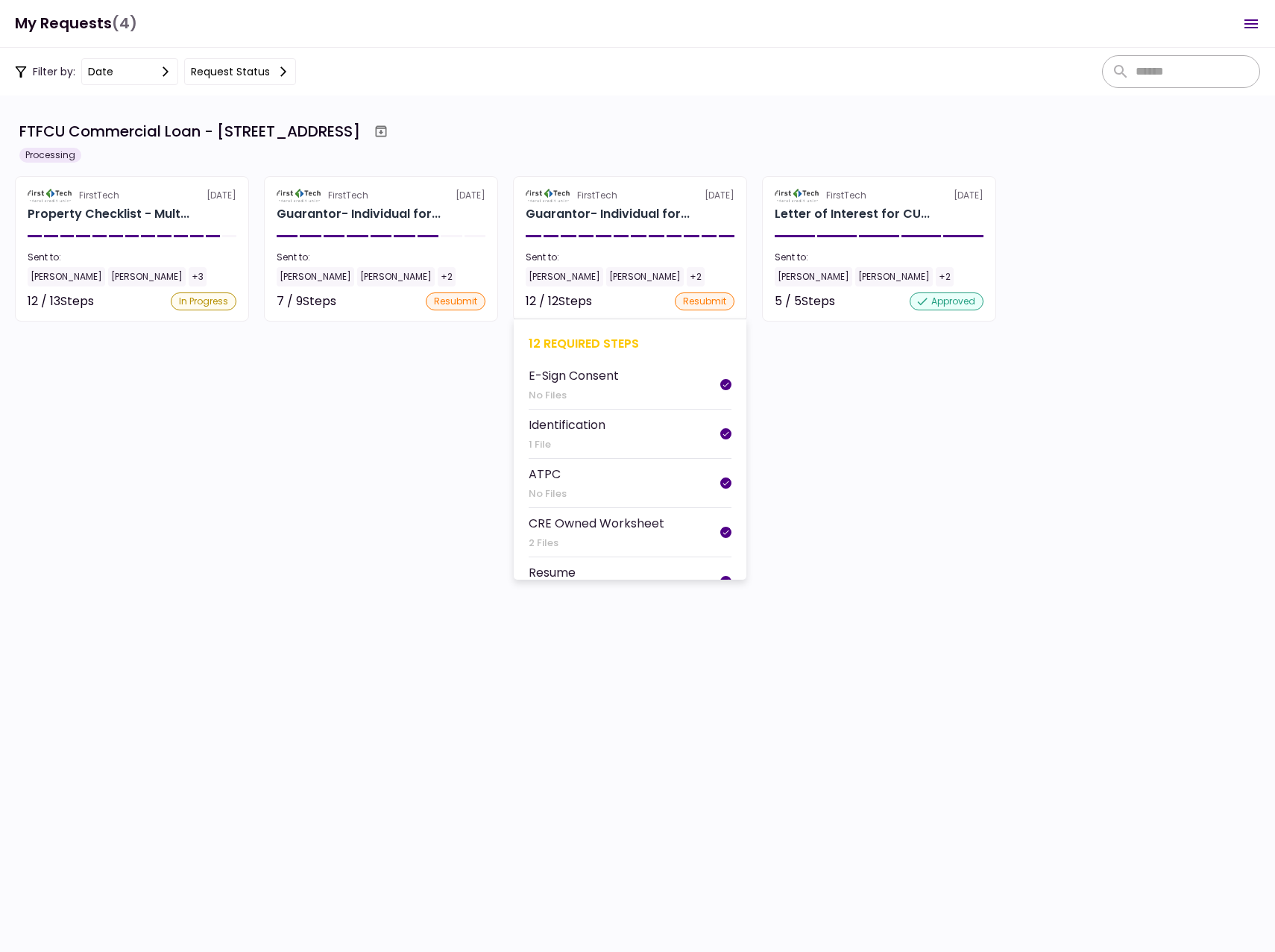
click at [568, 275] on div "[PERSON_NAME]" at bounding box center [565, 277] width 78 height 20
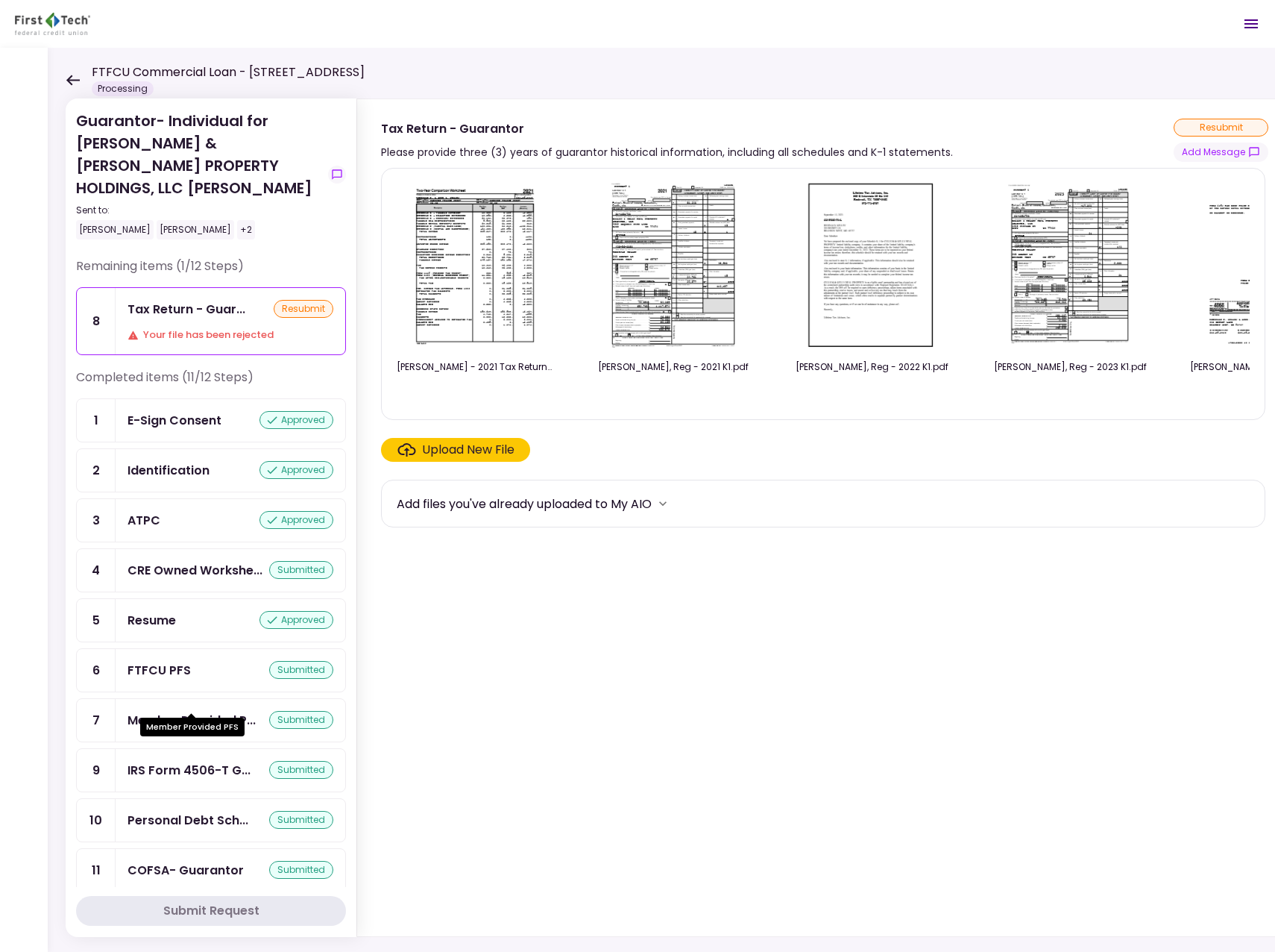
click at [229, 699] on div "Member Provided P... submitted" at bounding box center [229, 721] width 229 height 43
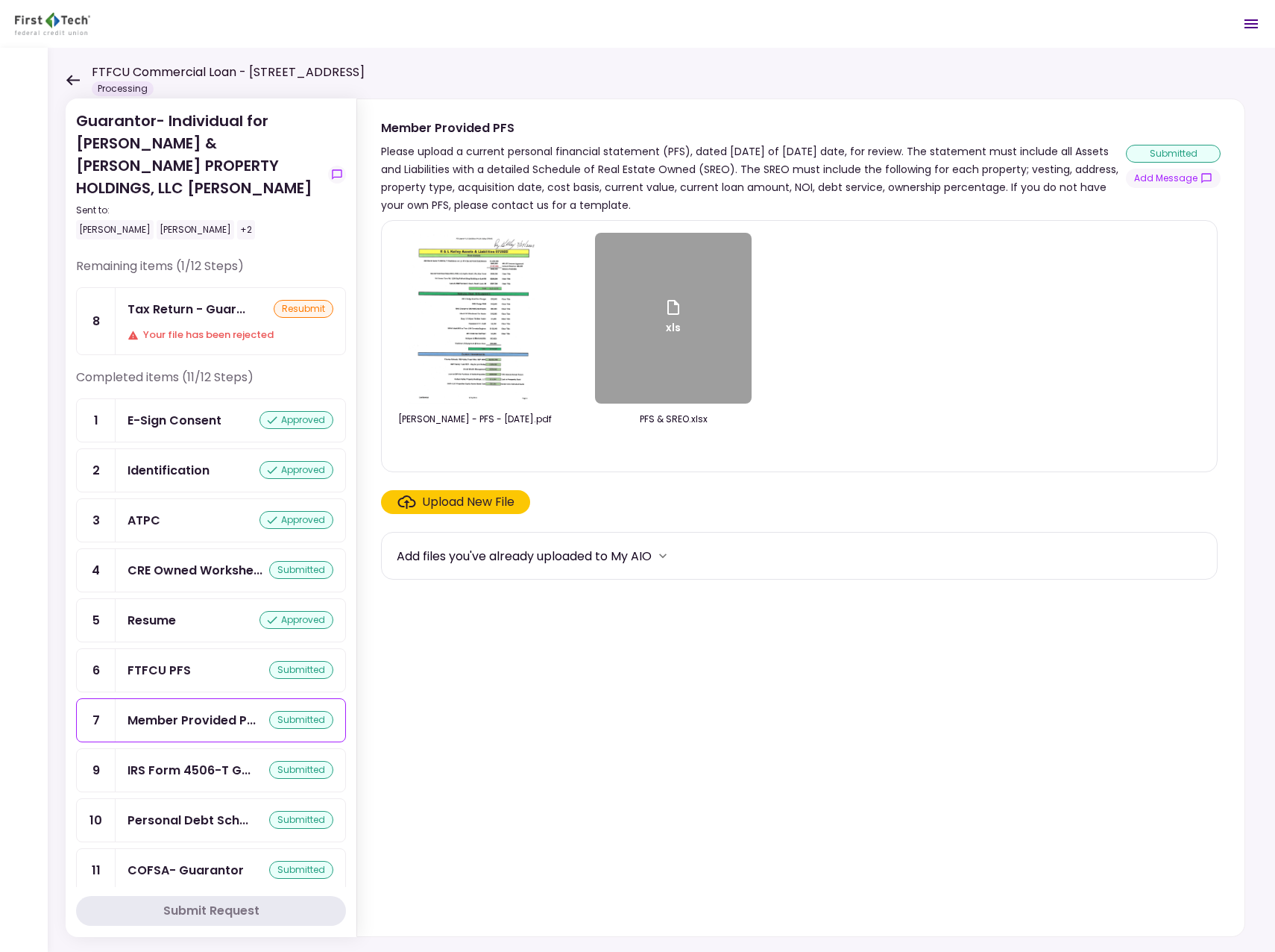
click at [494, 306] on img at bounding box center [475, 319] width 134 height 171
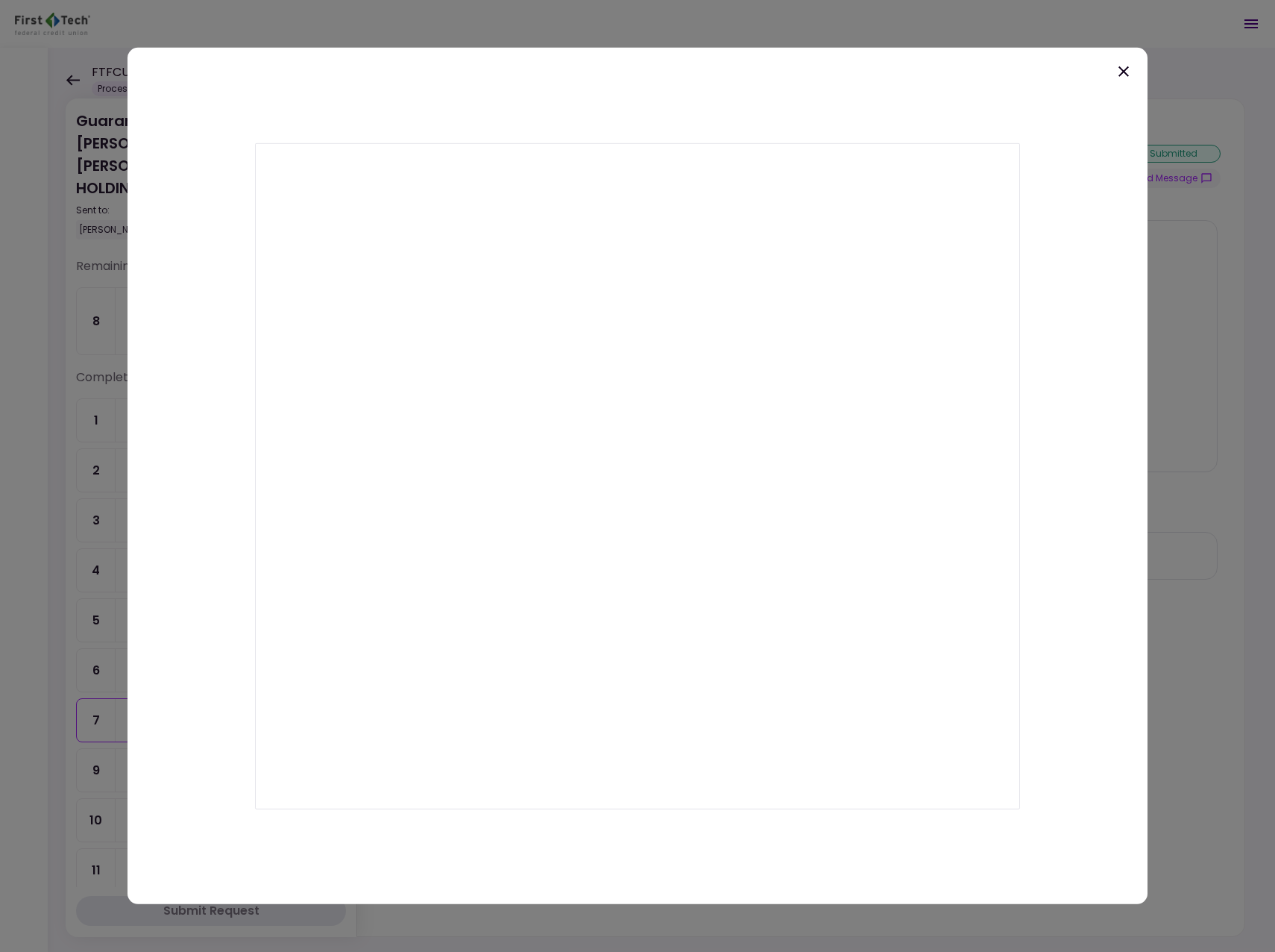
click at [1126, 66] on icon at bounding box center [1124, 71] width 18 height 18
